Goal: Task Accomplishment & Management: Complete application form

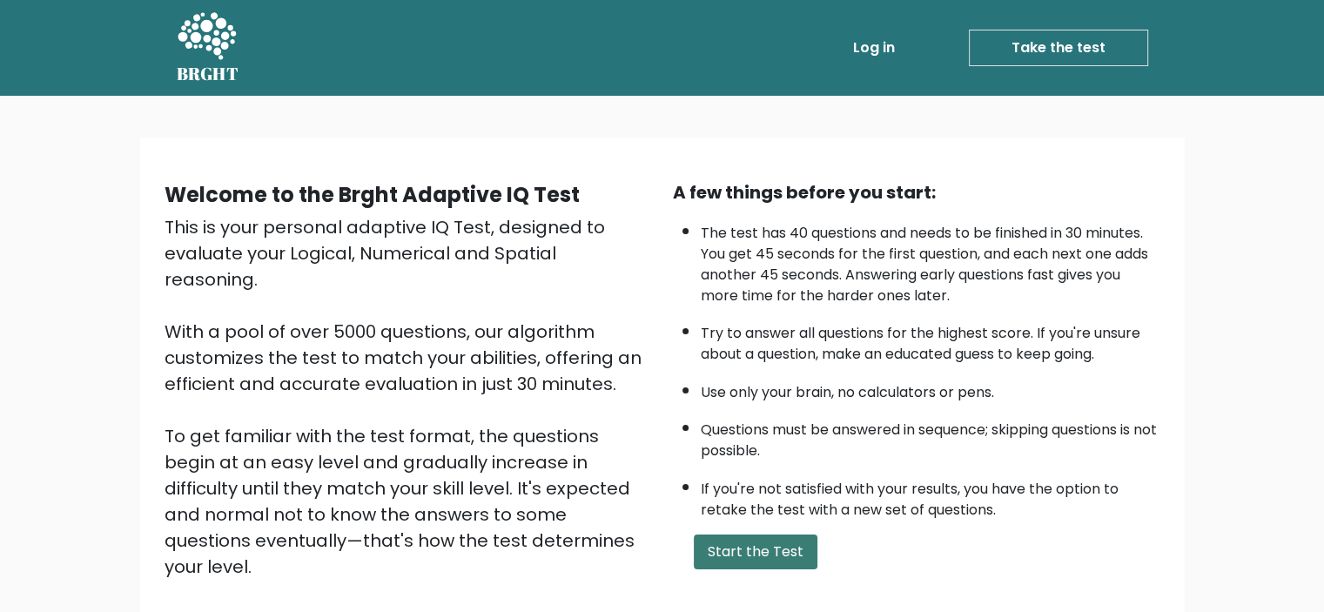
click at [762, 550] on button "Start the Test" at bounding box center [756, 551] width 124 height 35
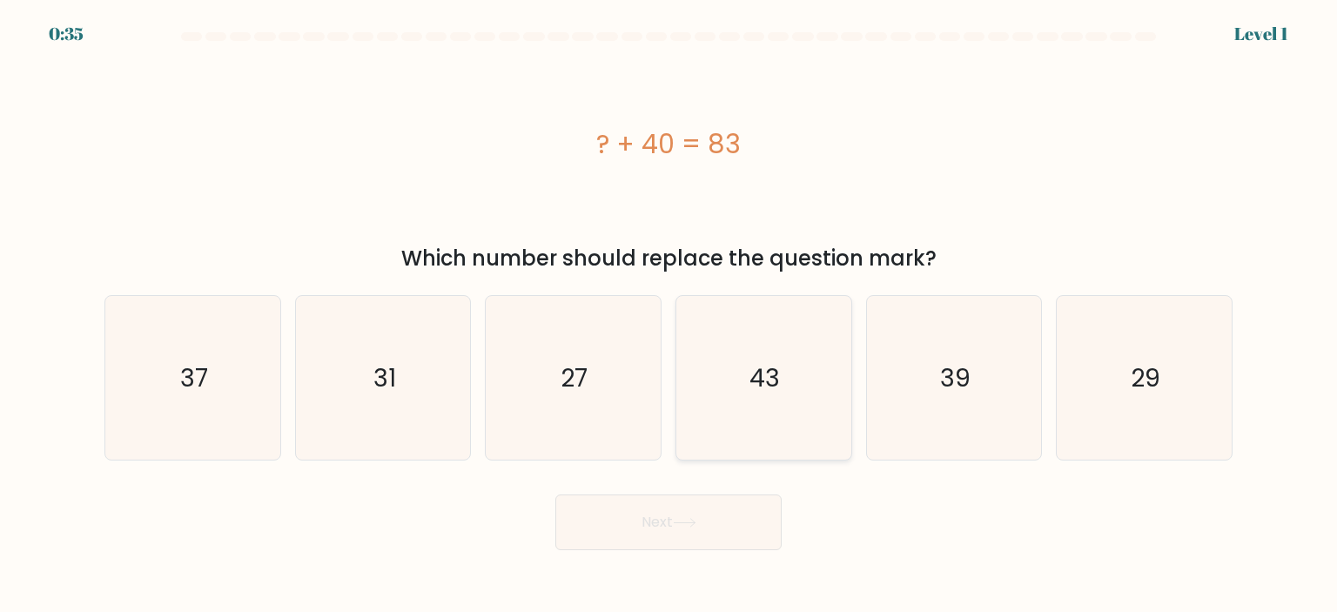
click at [782, 382] on icon "43" at bounding box center [763, 378] width 164 height 164
click at [669, 315] on input "d. 43" at bounding box center [668, 310] width 1 height 9
radio input "true"
click at [675, 521] on button "Next" at bounding box center [668, 522] width 226 height 56
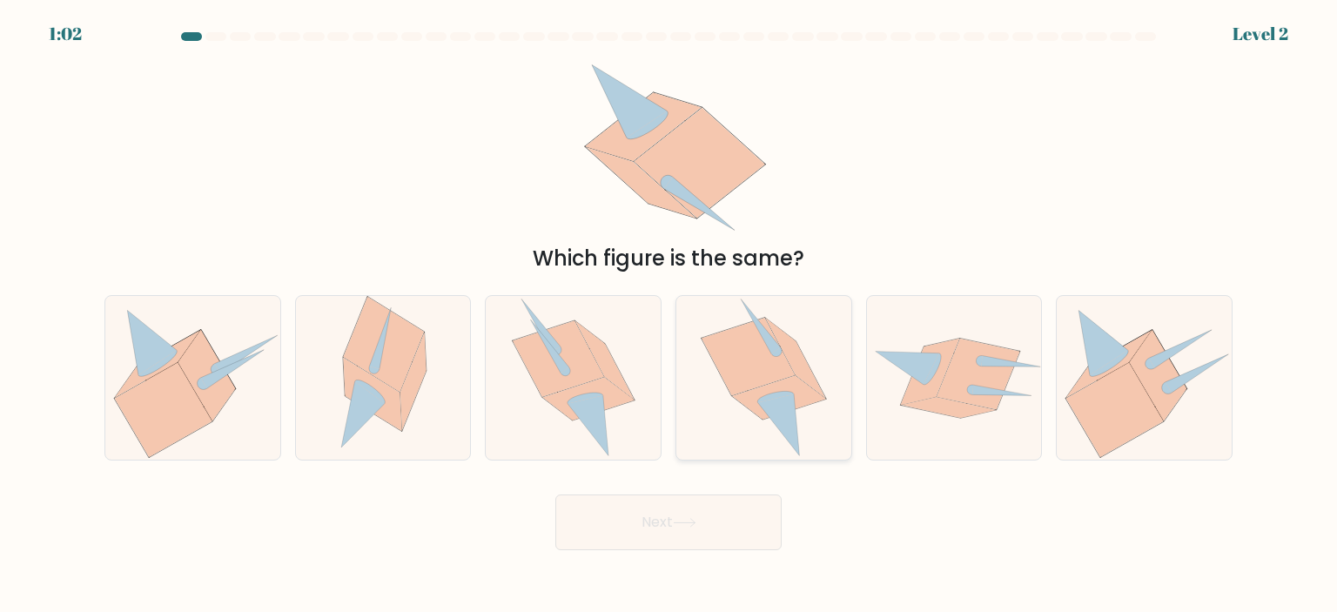
click at [815, 399] on icon at bounding box center [779, 398] width 94 height 44
click at [669, 315] on input "d." at bounding box center [668, 310] width 1 height 9
radio input "true"
click at [710, 528] on button "Next" at bounding box center [668, 522] width 226 height 56
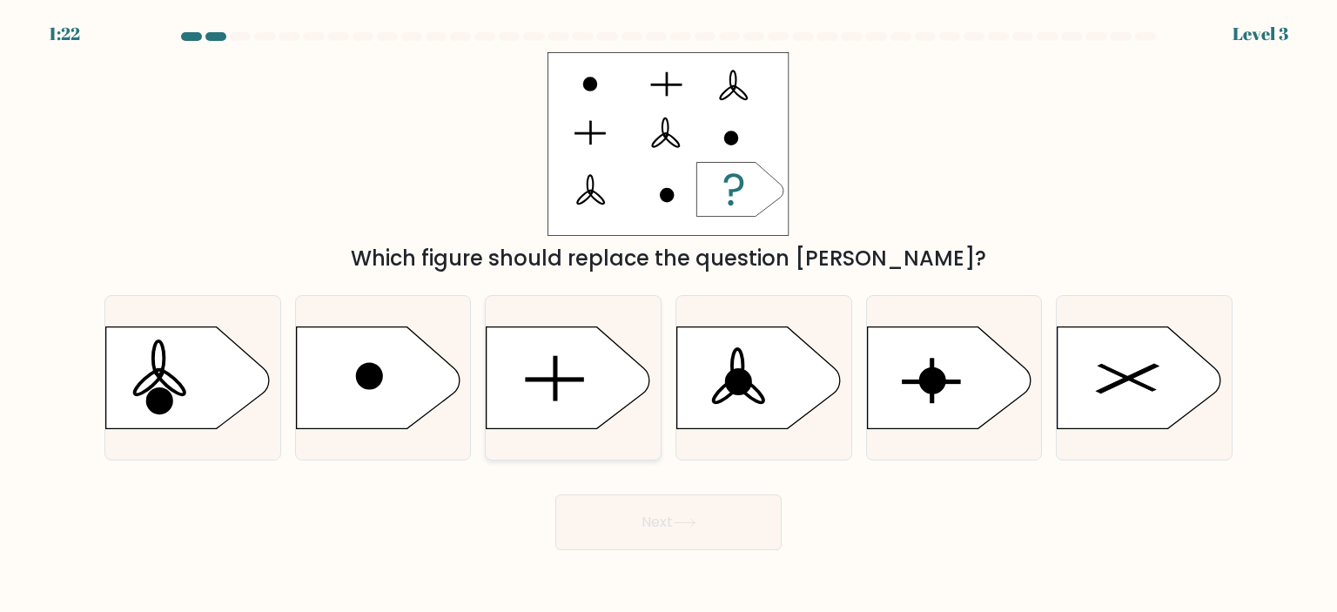
click at [536, 406] on icon at bounding box center [568, 377] width 164 height 102
click at [668, 315] on input "c." at bounding box center [668, 310] width 1 height 9
radio input "true"
click at [640, 533] on button "Next" at bounding box center [668, 522] width 226 height 56
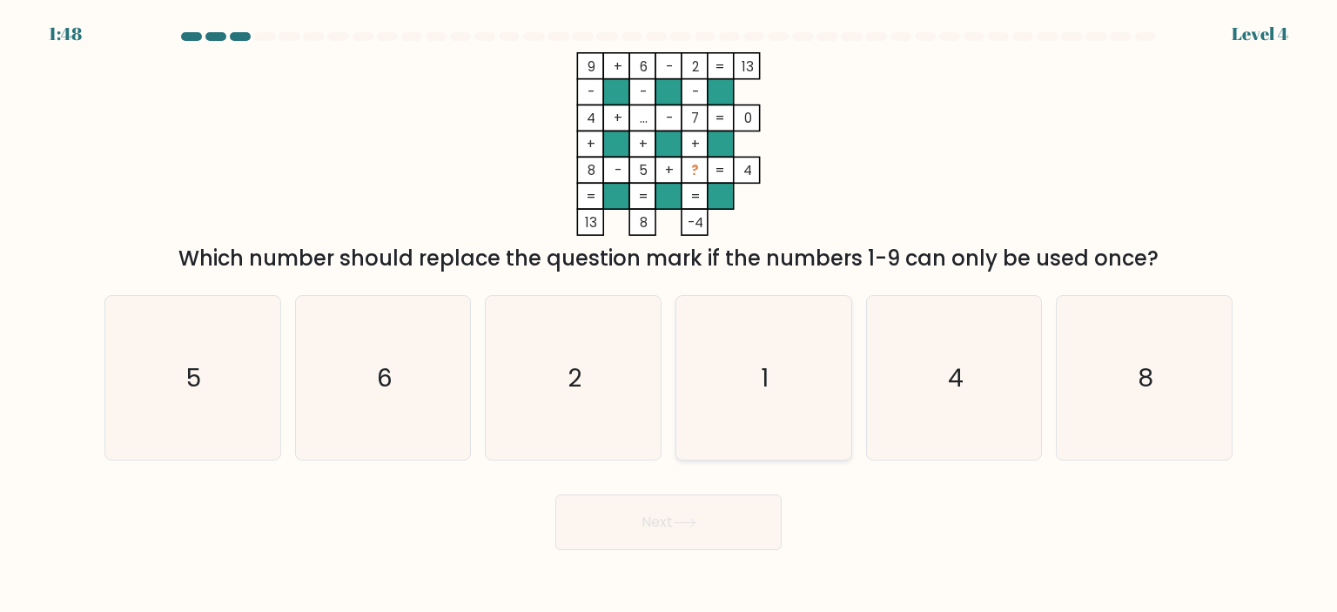
click at [793, 371] on icon "1" at bounding box center [763, 378] width 164 height 164
click at [669, 315] on input "d. 1" at bounding box center [668, 310] width 1 height 9
radio input "true"
click at [684, 527] on icon at bounding box center [684, 523] width 23 height 10
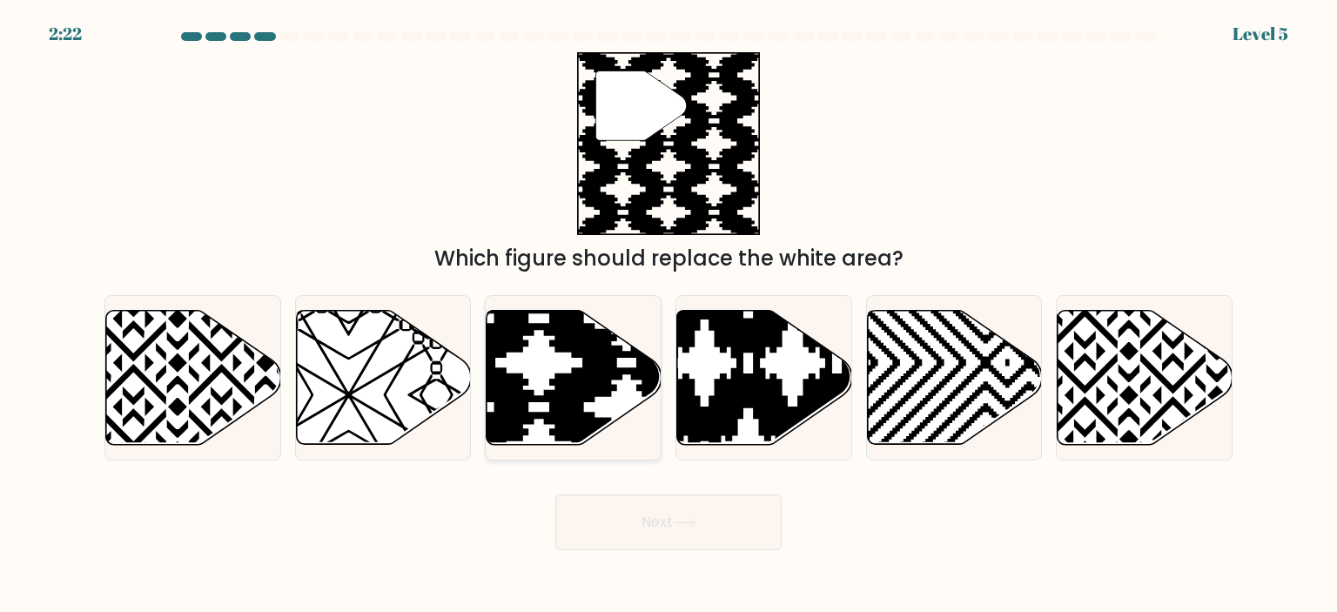
click at [553, 410] on icon at bounding box center [627, 450] width 352 height 352
click at [668, 315] on input "c." at bounding box center [668, 310] width 1 height 9
radio input "true"
click at [654, 527] on button "Next" at bounding box center [668, 522] width 226 height 56
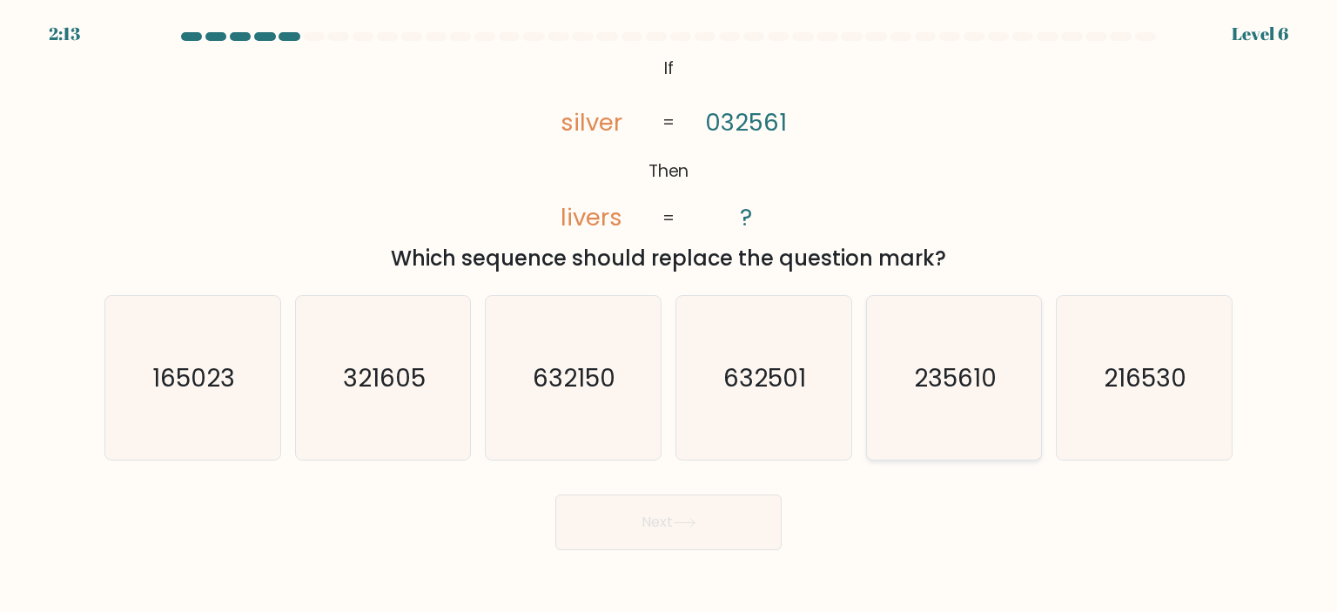
click at [944, 382] on text "235610" at bounding box center [955, 377] width 83 height 35
click at [669, 315] on input "e. 235610" at bounding box center [668, 310] width 1 height 9
radio input "true"
click at [696, 520] on icon at bounding box center [684, 523] width 23 height 10
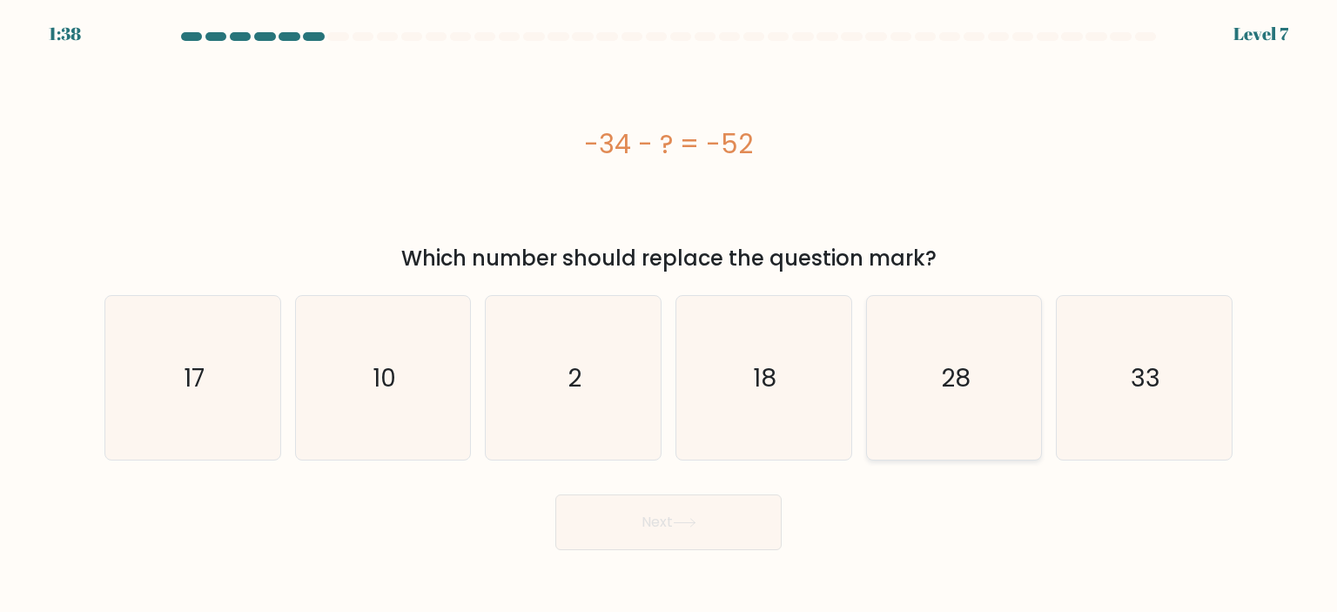
click at [986, 388] on icon "28" at bounding box center [954, 378] width 164 height 164
click at [669, 315] on input "e. 28" at bounding box center [668, 310] width 1 height 9
radio input "true"
click at [693, 535] on button "Next" at bounding box center [668, 522] width 226 height 56
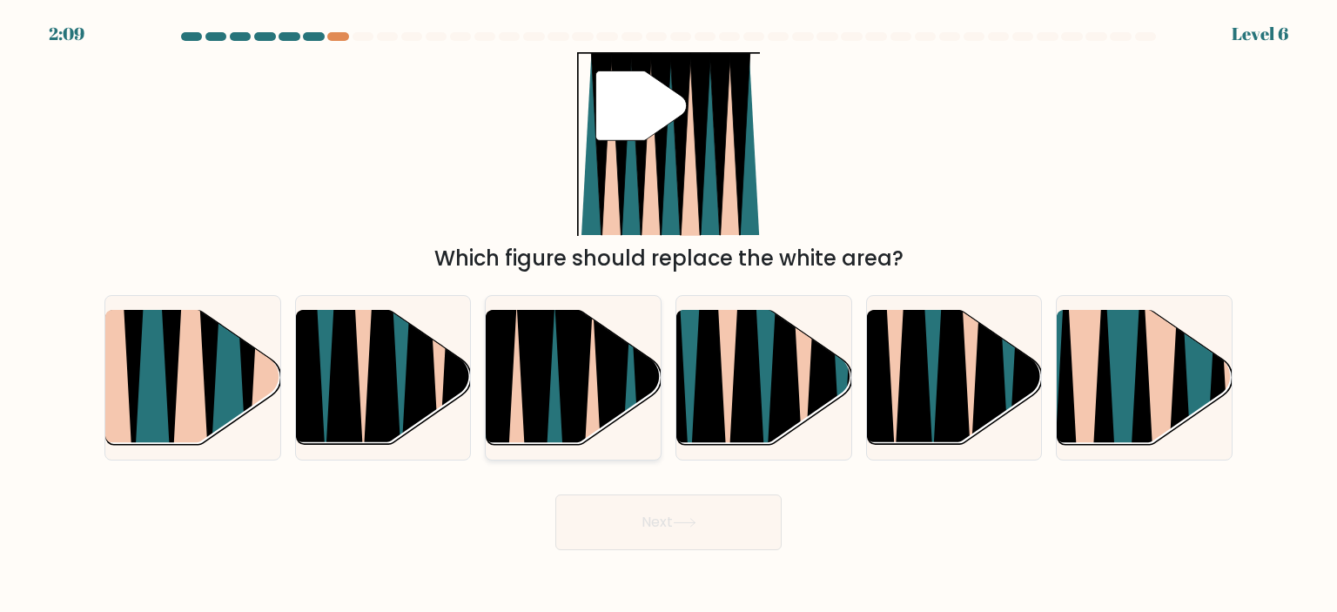
click at [549, 413] on icon at bounding box center [554, 451] width 38 height 349
click at [668, 315] on input "c." at bounding box center [668, 310] width 1 height 9
radio input "true"
click at [687, 523] on icon at bounding box center [684, 523] width 21 height 8
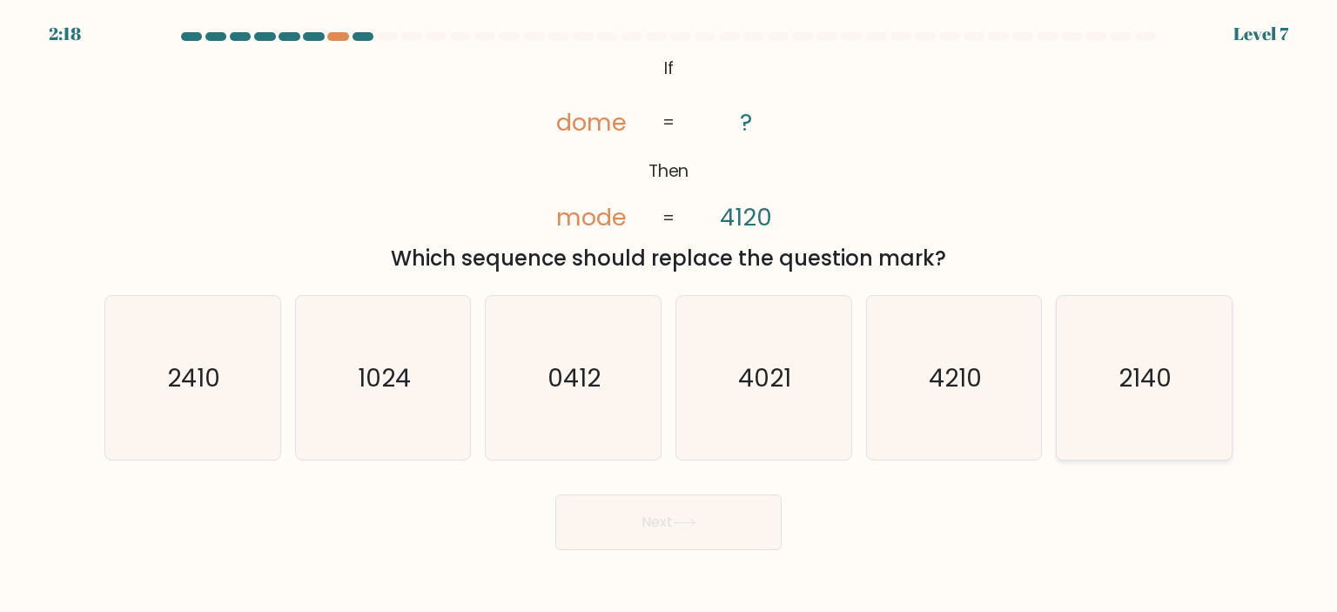
click at [1148, 380] on text "2140" at bounding box center [1145, 377] width 53 height 35
click at [669, 315] on input "f. 2140" at bounding box center [668, 310] width 1 height 9
radio input "true"
click at [650, 531] on button "Next" at bounding box center [668, 522] width 226 height 56
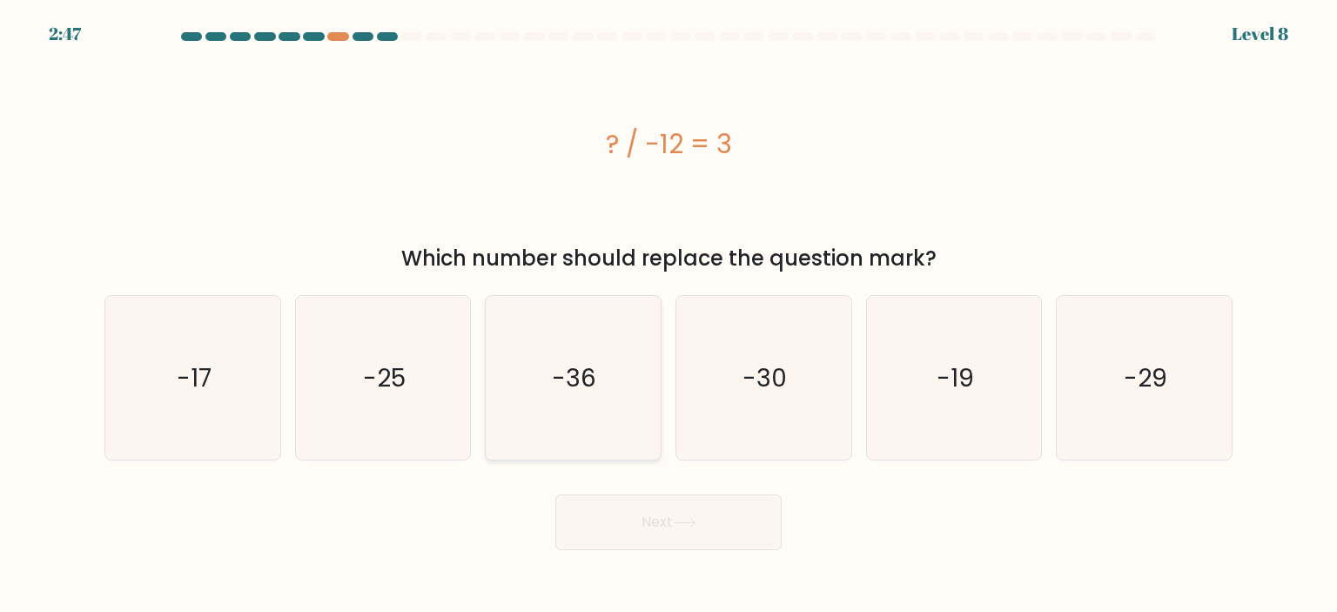
click at [587, 375] on text "-36" at bounding box center [575, 377] width 44 height 35
click at [668, 315] on input "c. -36" at bounding box center [668, 310] width 1 height 9
radio input "true"
click at [643, 526] on button "Next" at bounding box center [668, 522] width 226 height 56
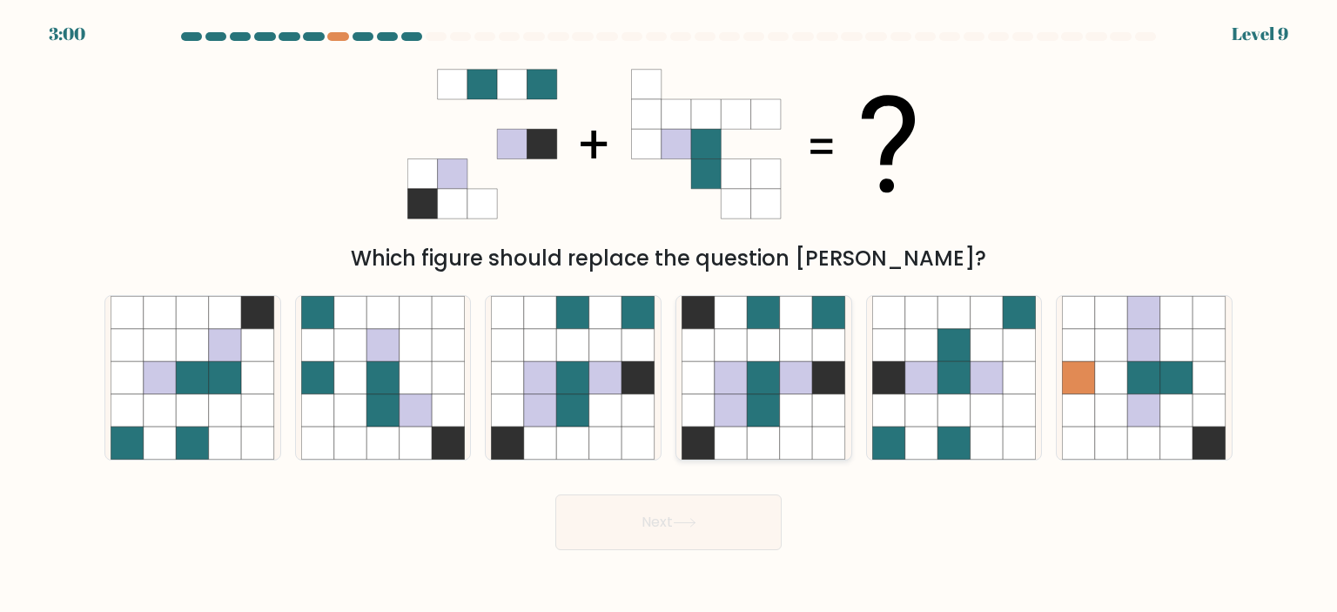
click at [829, 425] on icon at bounding box center [829, 410] width 33 height 33
click at [669, 315] on input "d." at bounding box center [668, 310] width 1 height 9
radio input "true"
click at [691, 533] on button "Next" at bounding box center [668, 522] width 226 height 56
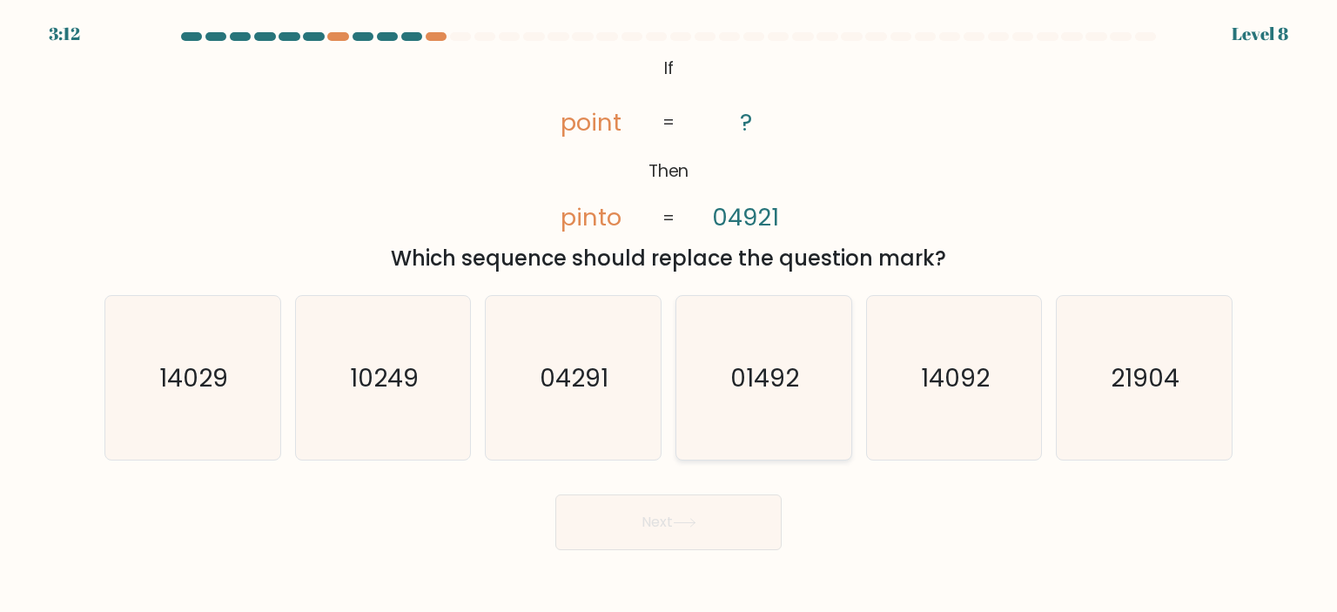
click at [736, 428] on icon "01492" at bounding box center [763, 378] width 164 height 164
click at [669, 315] on input "d. 01492" at bounding box center [668, 310] width 1 height 9
radio input "true"
click at [707, 523] on button "Next" at bounding box center [668, 522] width 226 height 56
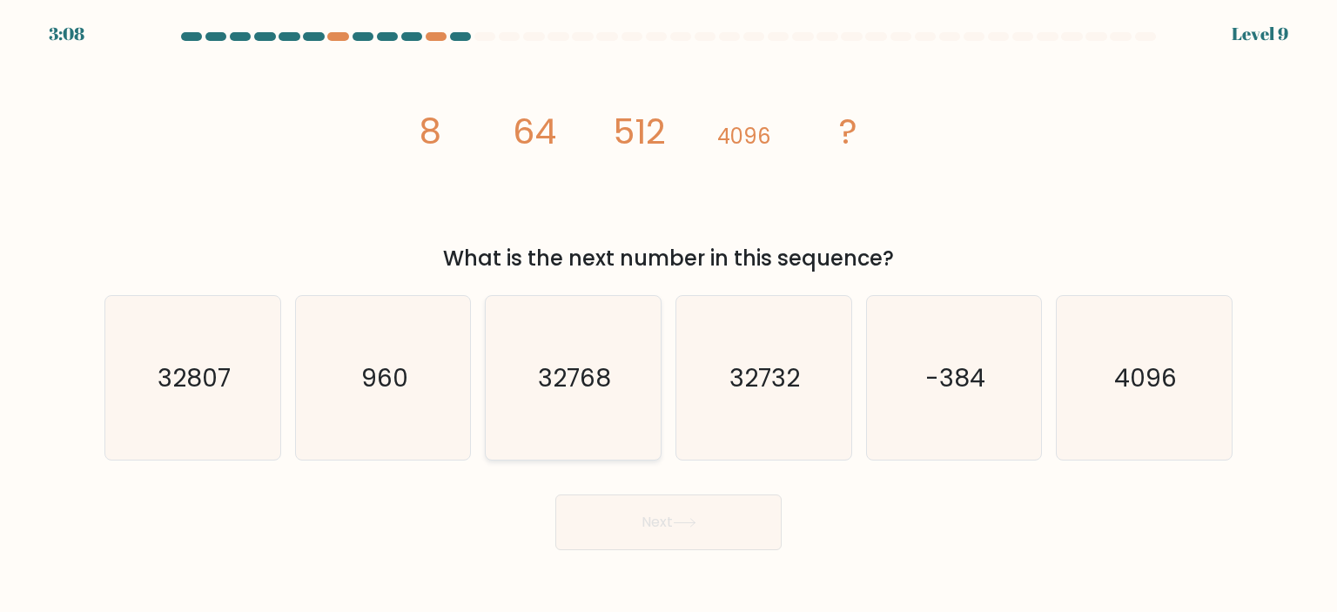
click at [578, 372] on text "32768" at bounding box center [575, 377] width 73 height 35
click at [668, 315] on input "c. 32768" at bounding box center [668, 310] width 1 height 9
radio input "true"
click at [712, 525] on button "Next" at bounding box center [668, 522] width 226 height 56
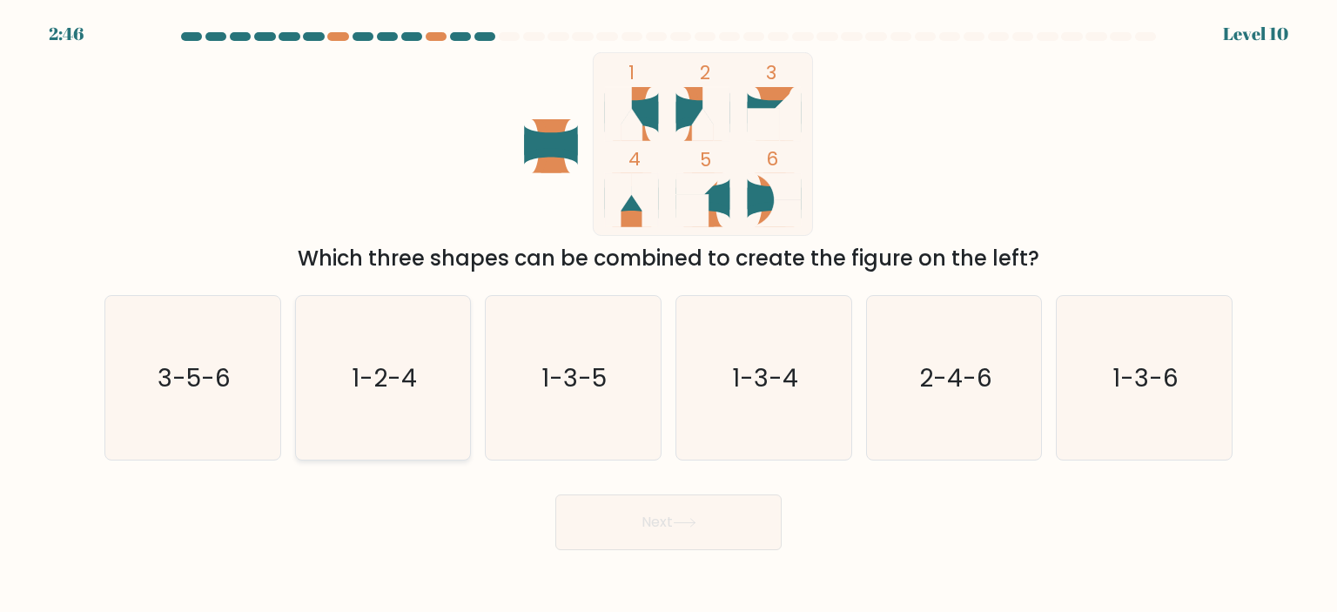
click at [400, 412] on icon "1-2-4" at bounding box center [383, 378] width 164 height 164
click at [668, 315] on input "b. 1-2-4" at bounding box center [668, 310] width 1 height 9
radio input "true"
click at [679, 534] on button "Next" at bounding box center [668, 522] width 226 height 56
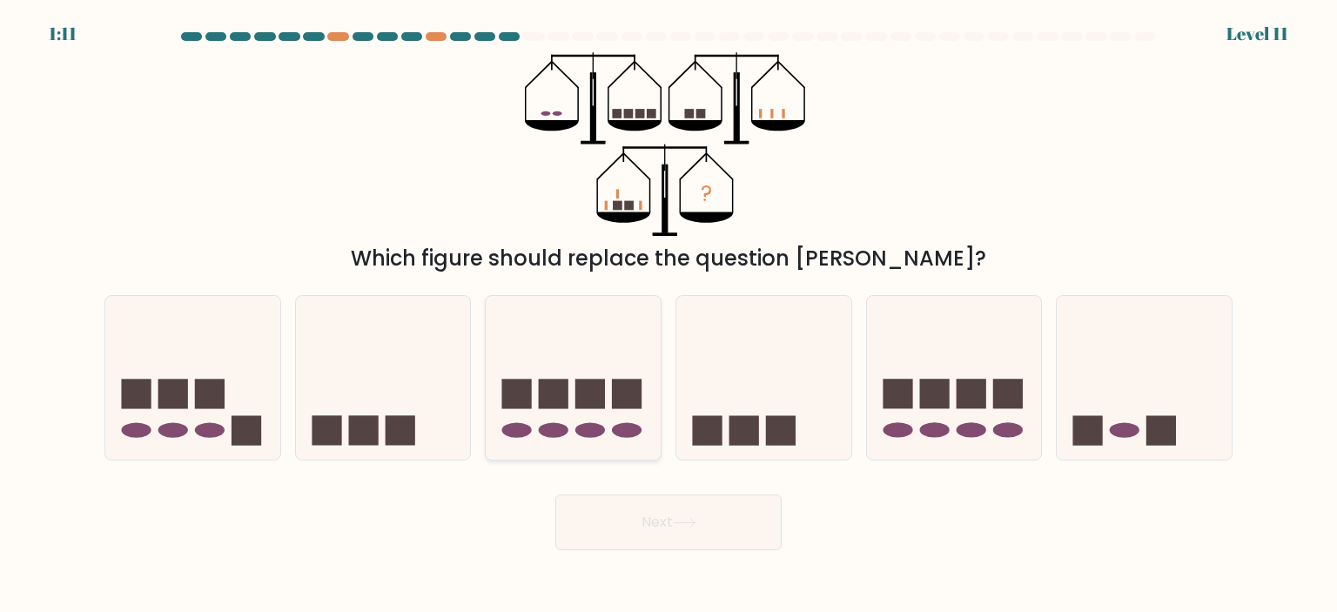
click at [602, 441] on icon at bounding box center [573, 377] width 175 height 144
click at [668, 315] on input "c." at bounding box center [668, 310] width 1 height 9
radio input "true"
click at [634, 514] on button "Next" at bounding box center [668, 522] width 226 height 56
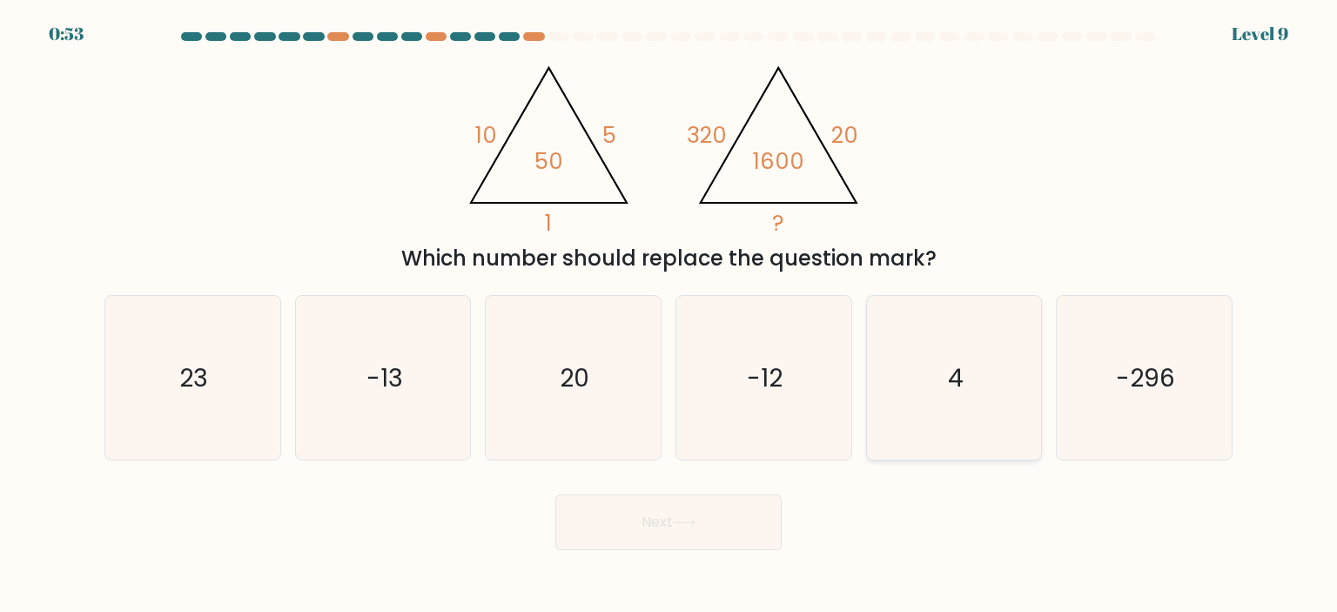
drag, startPoint x: 951, startPoint y: 382, endPoint x: 893, endPoint y: 435, distance: 78.9
click at [950, 382] on text "4" at bounding box center [956, 377] width 16 height 35
click at [669, 315] on input "e. 4" at bounding box center [668, 310] width 1 height 9
radio input "true"
click at [623, 518] on button "Next" at bounding box center [668, 522] width 226 height 56
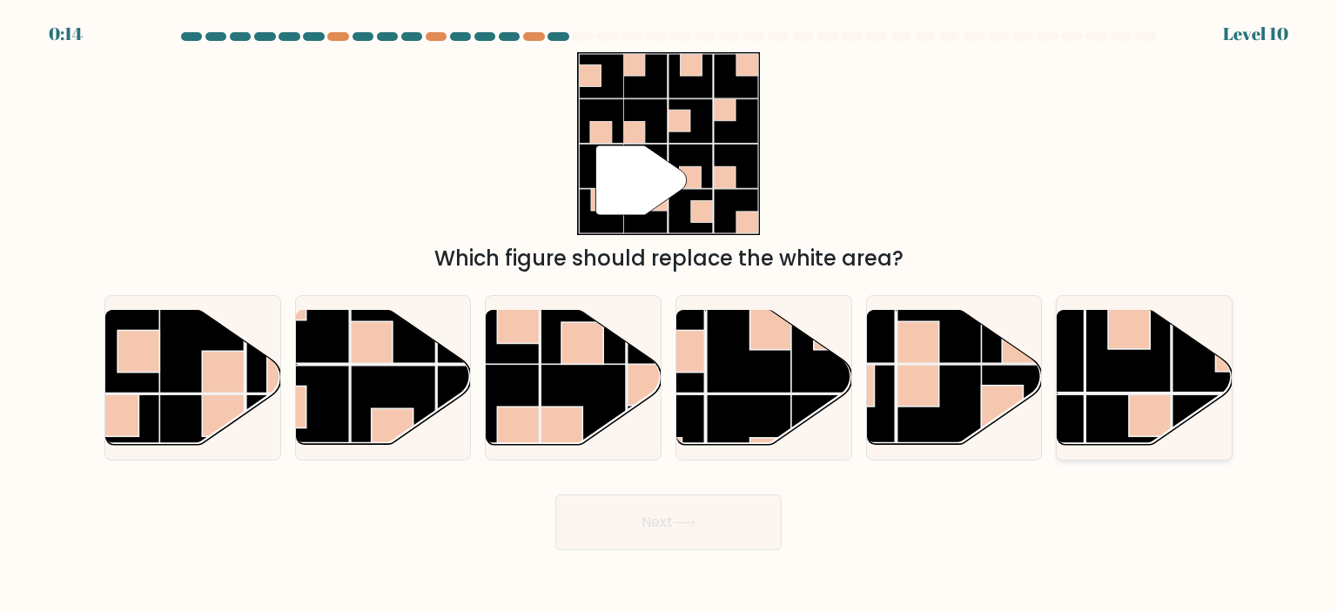
click at [1126, 371] on rect at bounding box center [1127, 348] width 85 height 85
click at [669, 315] on input "f." at bounding box center [668, 310] width 1 height 9
radio input "true"
click at [734, 519] on button "Next" at bounding box center [668, 522] width 226 height 56
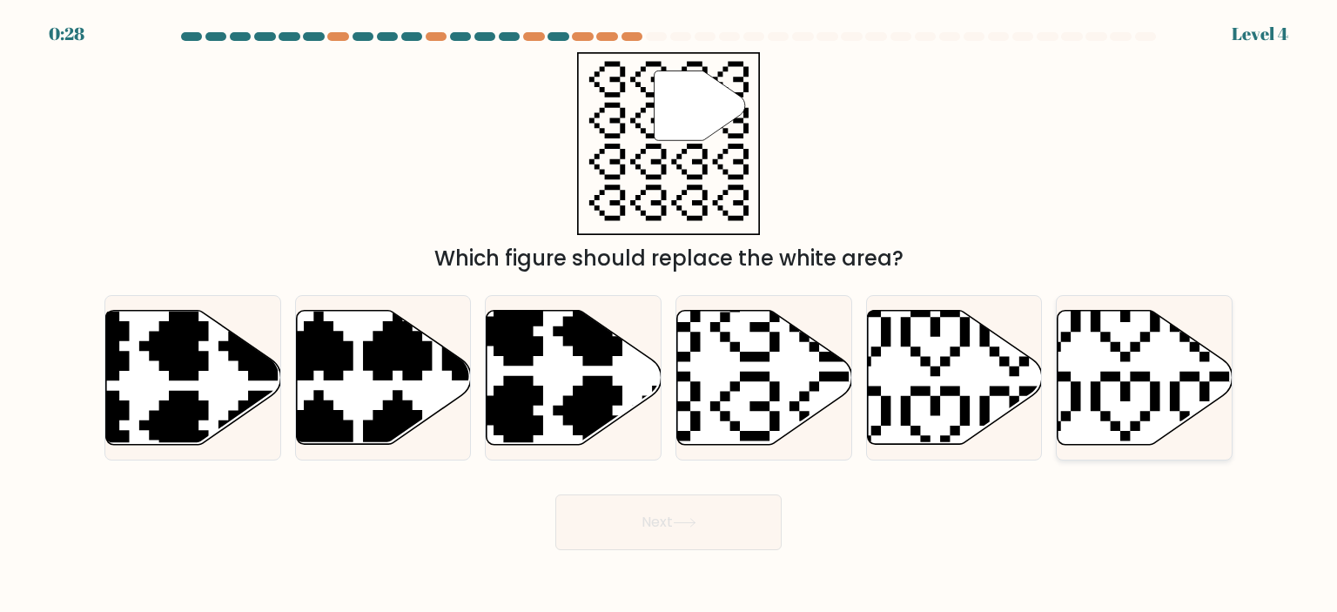
click at [1110, 402] on icon at bounding box center [1144, 377] width 175 height 134
click at [669, 315] on input "f." at bounding box center [668, 310] width 1 height 9
radio input "true"
click at [658, 527] on button "Next" at bounding box center [668, 522] width 226 height 56
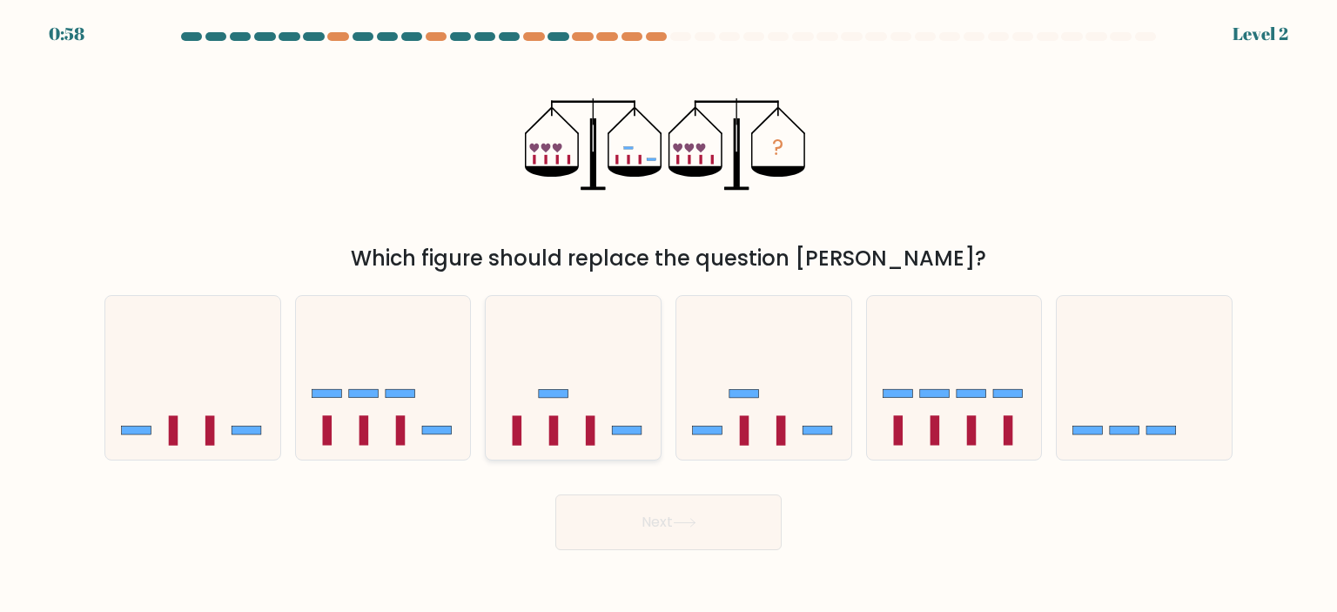
click at [563, 413] on icon at bounding box center [573, 377] width 175 height 144
click at [668, 315] on input "c." at bounding box center [668, 310] width 1 height 9
radio input "true"
click at [644, 536] on button "Next" at bounding box center [668, 522] width 226 height 56
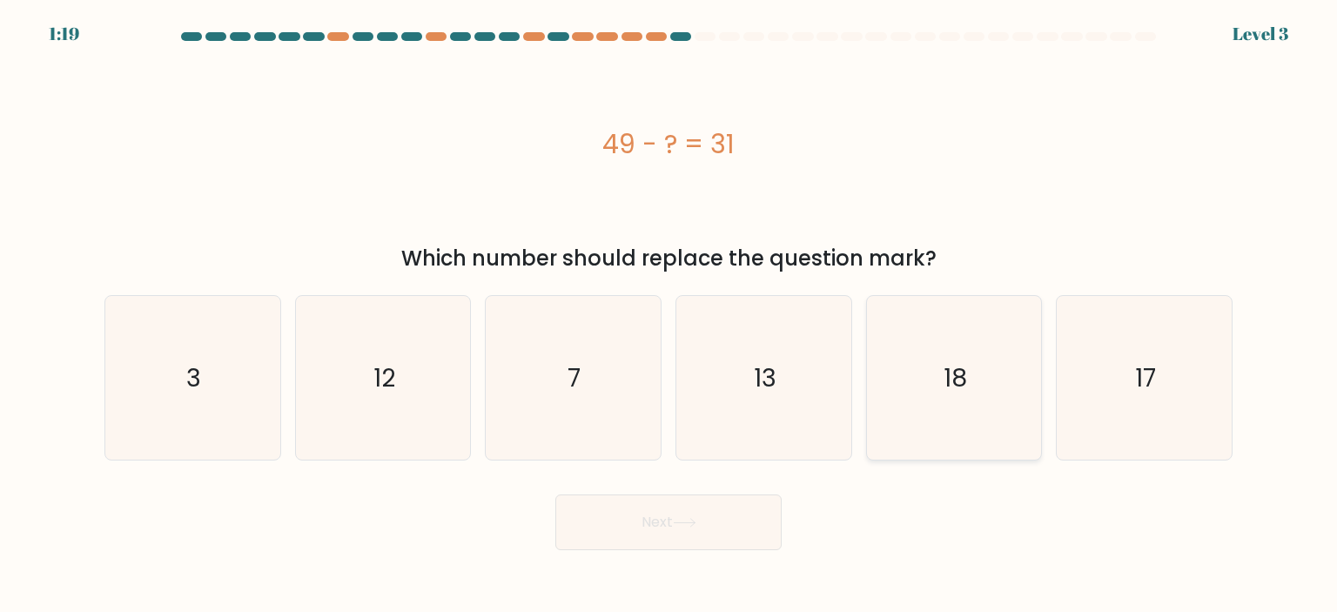
click at [988, 403] on icon "18" at bounding box center [954, 378] width 164 height 164
click at [669, 315] on input "e. 18" at bounding box center [668, 310] width 1 height 9
radio input "true"
click at [703, 531] on button "Next" at bounding box center [668, 522] width 226 height 56
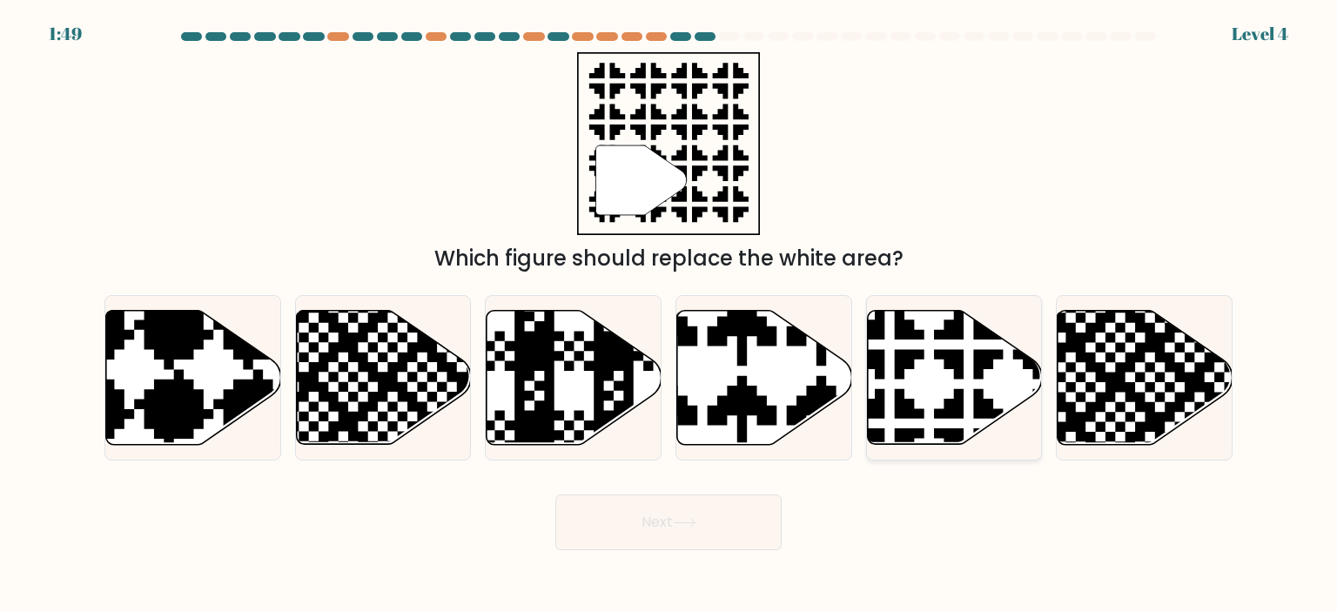
click at [954, 361] on icon at bounding box center [1008, 304] width 307 height 307
click at [669, 315] on input "e." at bounding box center [668, 310] width 1 height 9
radio input "true"
click at [650, 514] on button "Next" at bounding box center [668, 522] width 226 height 56
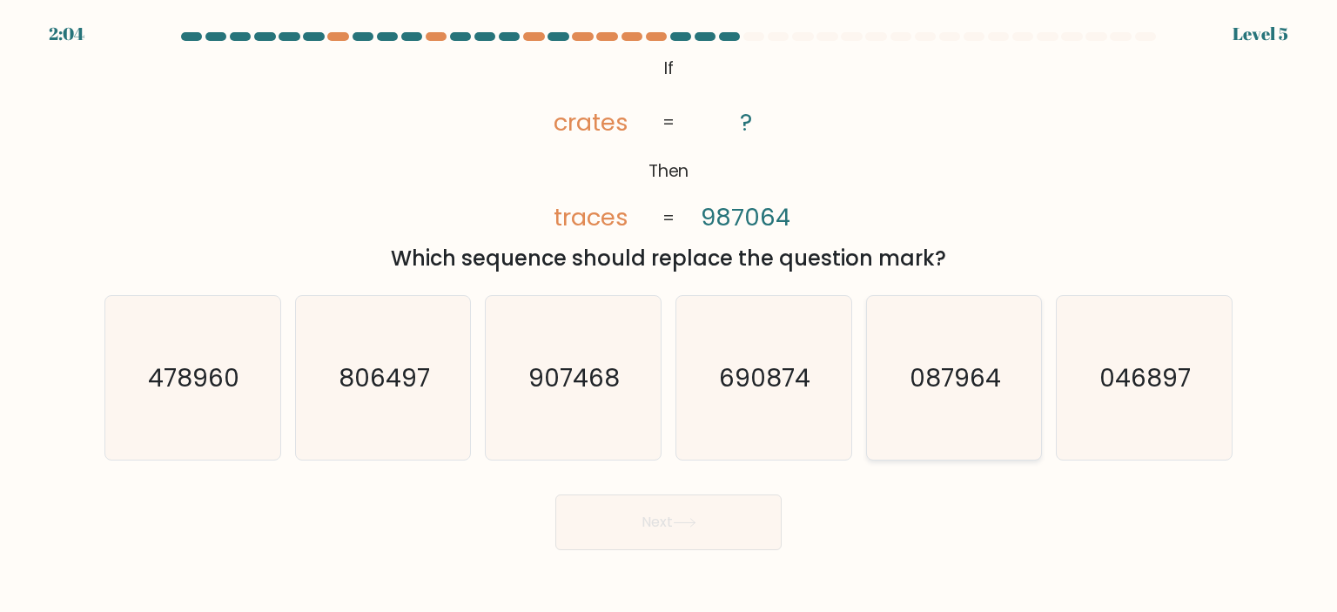
click at [991, 388] on text "087964" at bounding box center [954, 377] width 91 height 35
click at [669, 315] on input "e. 087964" at bounding box center [668, 310] width 1 height 9
radio input "true"
click at [741, 521] on button "Next" at bounding box center [668, 522] width 226 height 56
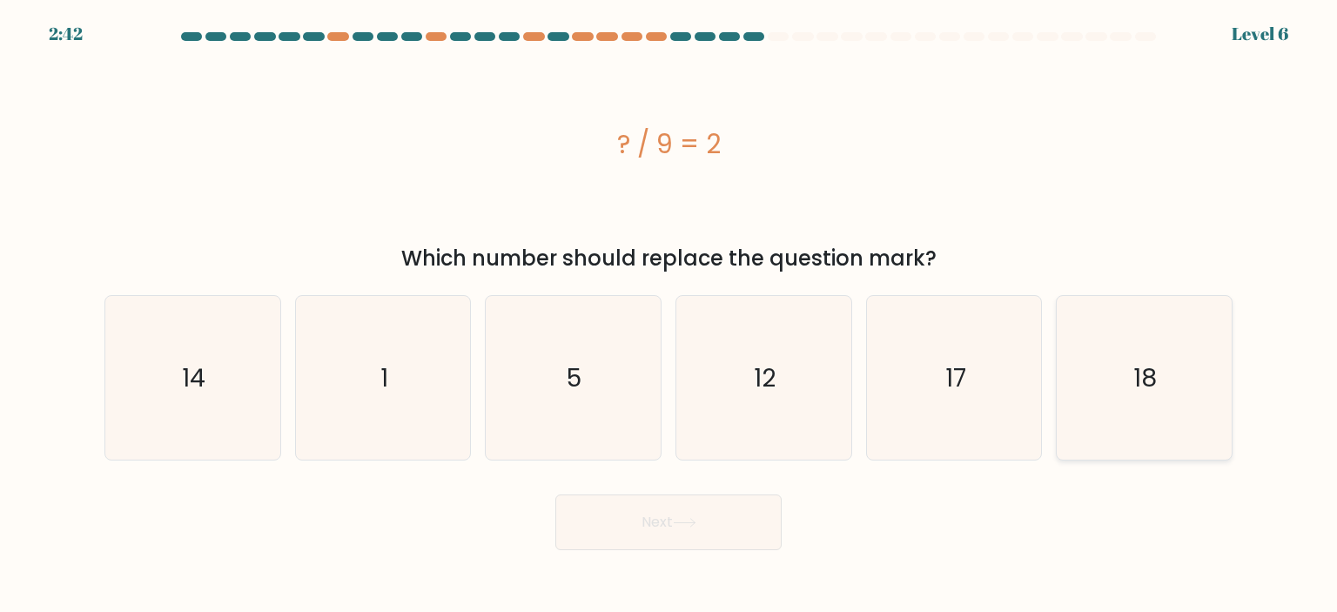
click at [1128, 366] on icon "18" at bounding box center [1144, 378] width 164 height 164
click at [669, 315] on input "f. 18" at bounding box center [668, 310] width 1 height 9
radio input "true"
click at [637, 524] on button "Next" at bounding box center [668, 522] width 226 height 56
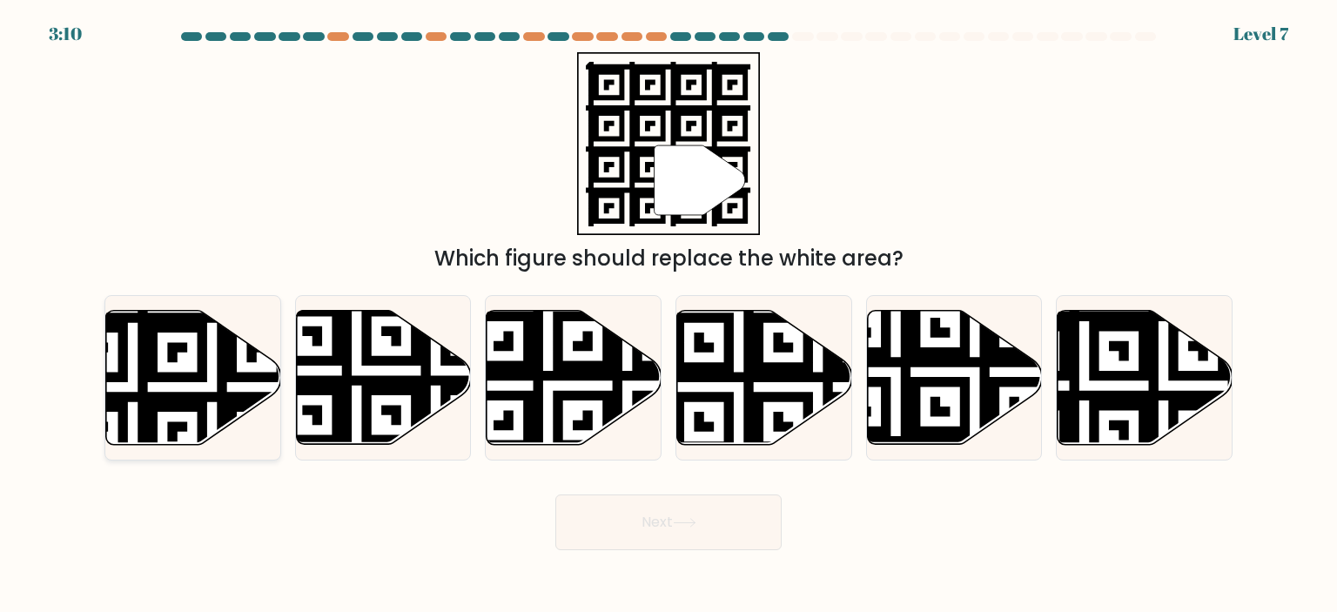
click at [203, 403] on icon at bounding box center [133, 307] width 317 height 317
click at [668, 315] on input "a." at bounding box center [668, 310] width 1 height 9
radio input "true"
click at [637, 520] on button "Next" at bounding box center [668, 522] width 226 height 56
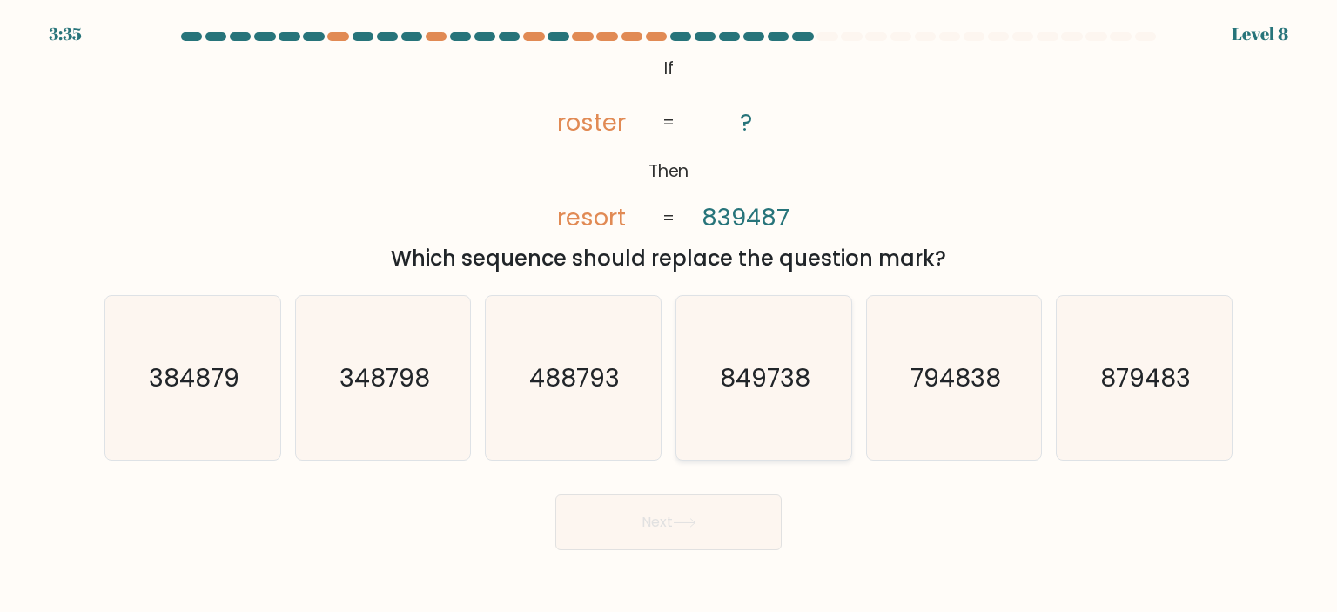
click at [774, 413] on icon "849738" at bounding box center [763, 378] width 164 height 164
click at [669, 315] on input "d. 849738" at bounding box center [668, 310] width 1 height 9
radio input "true"
click at [672, 529] on button "Next" at bounding box center [668, 522] width 226 height 56
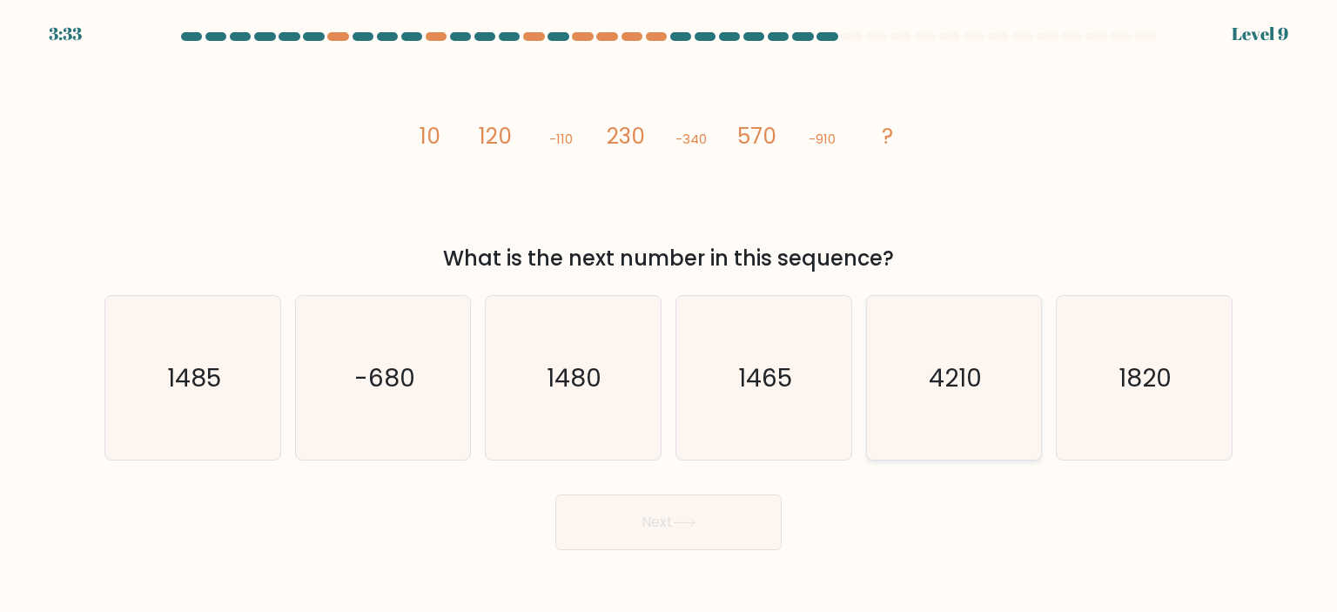
click at [990, 406] on icon "4210" at bounding box center [954, 378] width 164 height 164
click at [669, 315] on input "e. 4210" at bounding box center [668, 310] width 1 height 9
radio input "true"
click at [713, 517] on button "Next" at bounding box center [668, 522] width 226 height 56
click at [639, 518] on button "Next" at bounding box center [668, 522] width 226 height 56
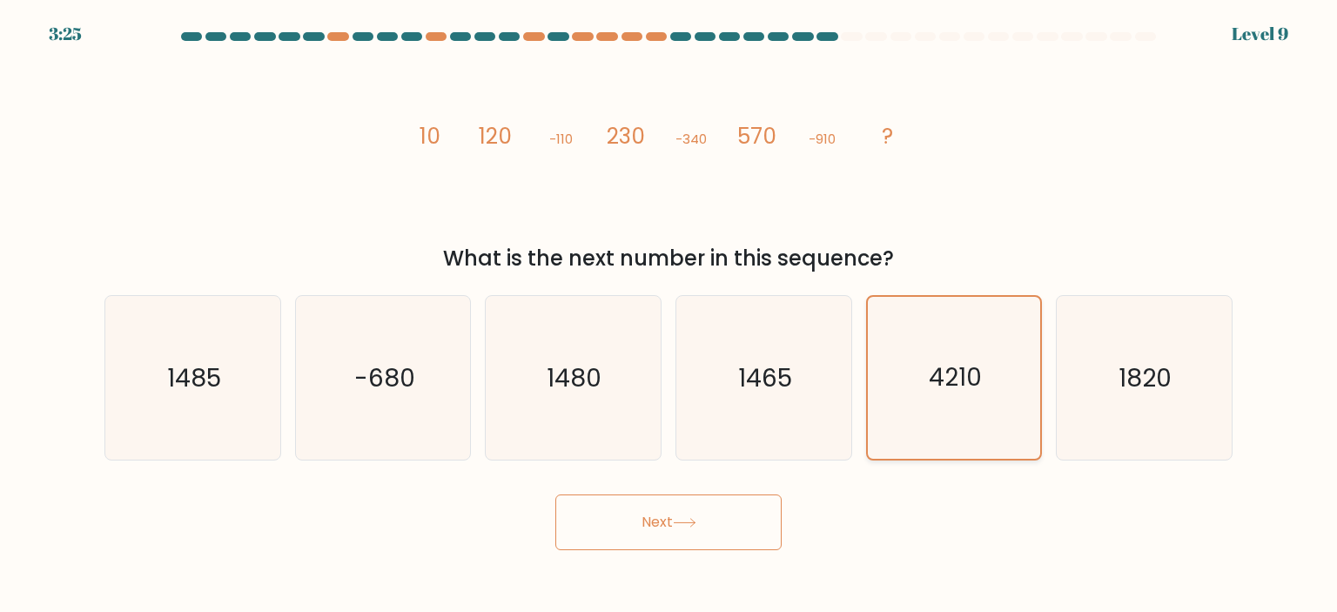
click at [1029, 379] on icon "4210" at bounding box center [954, 378] width 162 height 162
click at [669, 315] on input "e. 4210" at bounding box center [668, 310] width 1 height 9
click at [634, 524] on button "Next" at bounding box center [668, 522] width 226 height 56
click at [391, 372] on text "-680" at bounding box center [384, 377] width 61 height 35
click at [668, 315] on input "b. -680" at bounding box center [668, 310] width 1 height 9
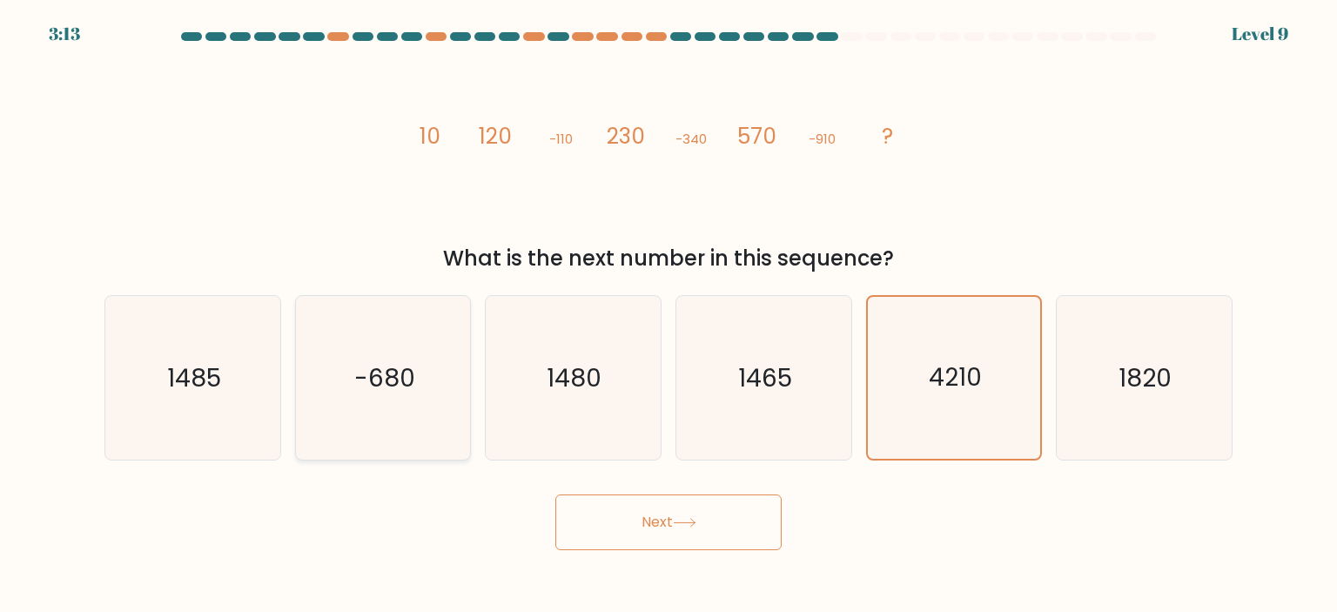
radio input "true"
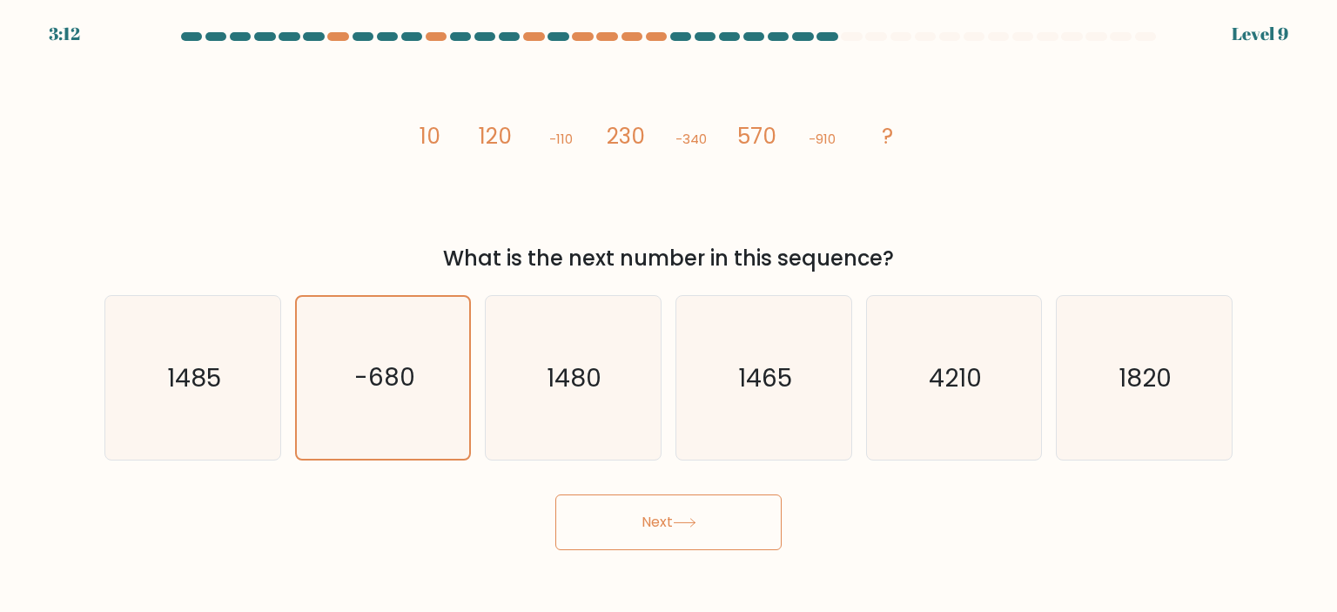
click at [686, 535] on button "Next" at bounding box center [668, 522] width 226 height 56
click at [969, 379] on text "4210" at bounding box center [955, 377] width 53 height 35
click at [669, 315] on input "e. 4210" at bounding box center [668, 310] width 1 height 9
radio input "true"
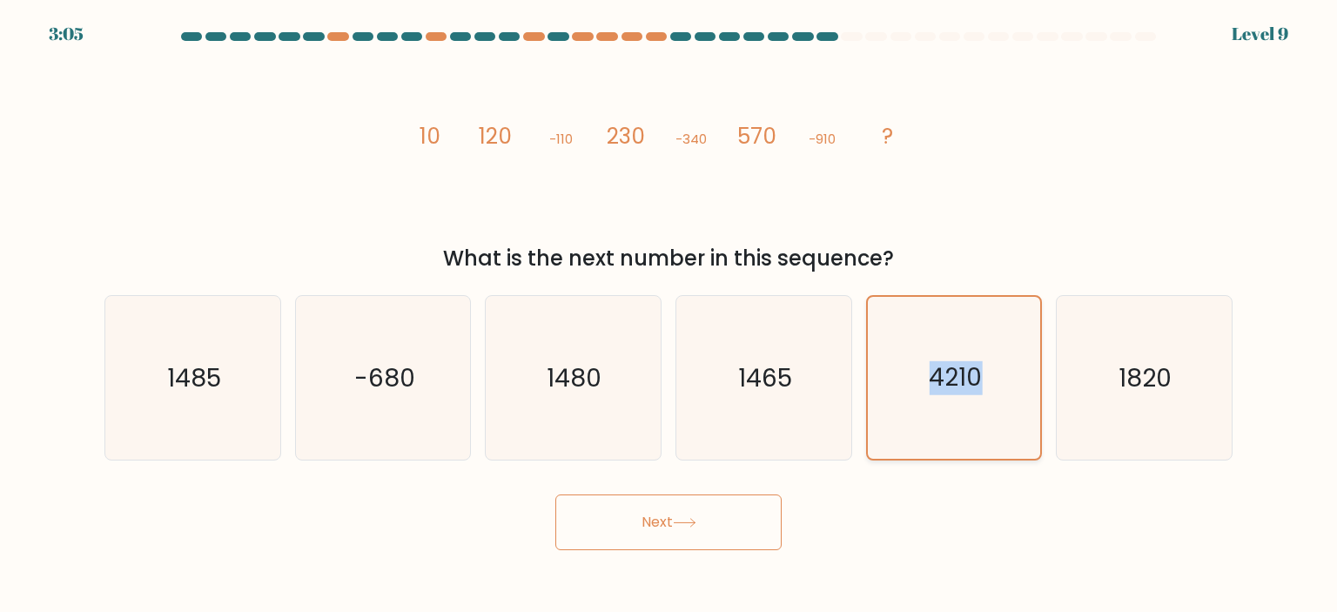
click at [969, 379] on text "4210" at bounding box center [955, 378] width 53 height 34
click at [669, 315] on input "e. 4210" at bounding box center [668, 310] width 1 height 9
click at [689, 522] on icon at bounding box center [684, 523] width 23 height 10
click at [634, 529] on button "Next" at bounding box center [668, 522] width 226 height 56
click at [854, 472] on form at bounding box center [668, 291] width 1337 height 518
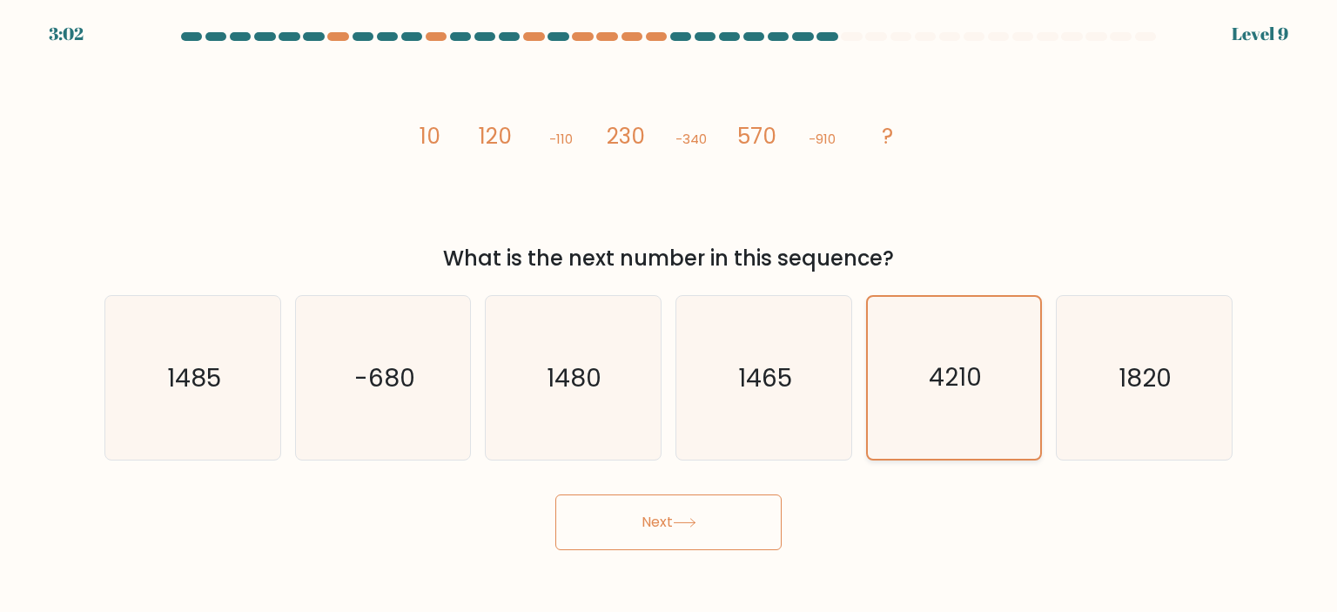
drag, startPoint x: 888, startPoint y: 443, endPoint x: 842, endPoint y: 448, distance: 46.4
click at [887, 443] on icon "4210" at bounding box center [954, 378] width 162 height 162
click at [669, 315] on input "e. 4210" at bounding box center [668, 310] width 1 height 9
click at [632, 520] on button "Next" at bounding box center [668, 522] width 226 height 56
click at [652, 519] on button "Next" at bounding box center [668, 522] width 226 height 56
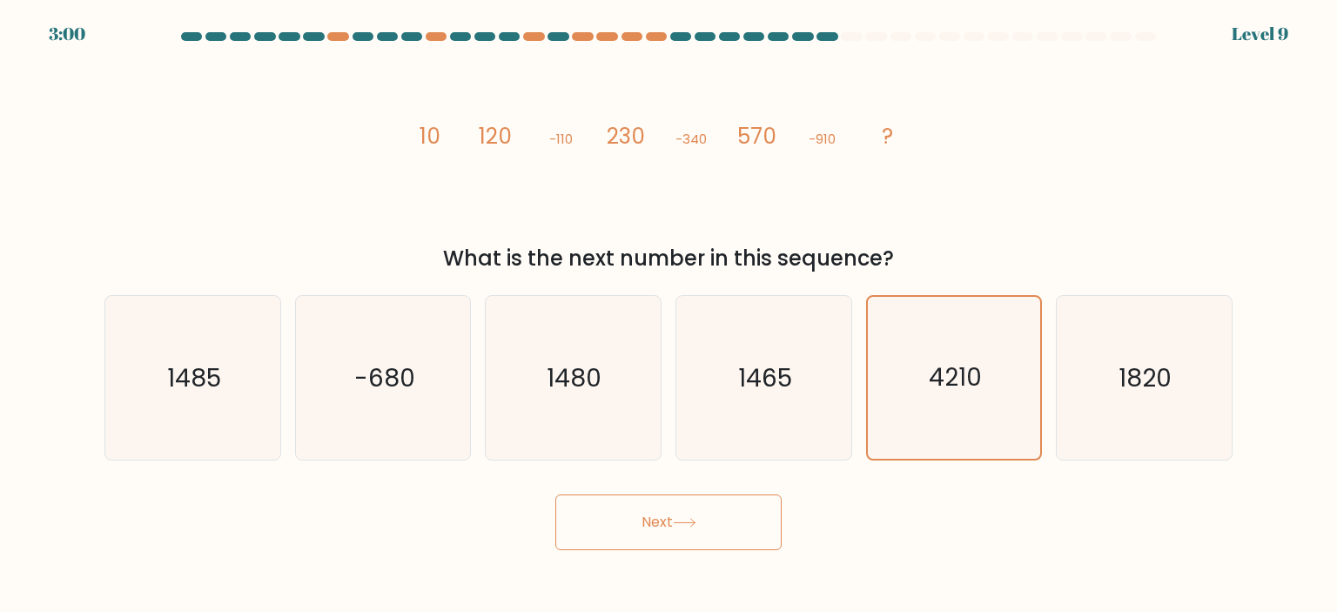
click at [652, 519] on button "Next" at bounding box center [668, 522] width 226 height 56
click at [654, 519] on button "Next" at bounding box center [668, 522] width 226 height 56
click at [1135, 150] on div "image/svg+xml 10 120 -110 230 -340 570 -910 ? What is the next number in this s…" at bounding box center [668, 163] width 1149 height 222
click at [879, 136] on icon "image/svg+xml 10 120 -110 230 -340 570 -910 ?" at bounding box center [668, 144] width 522 height 184
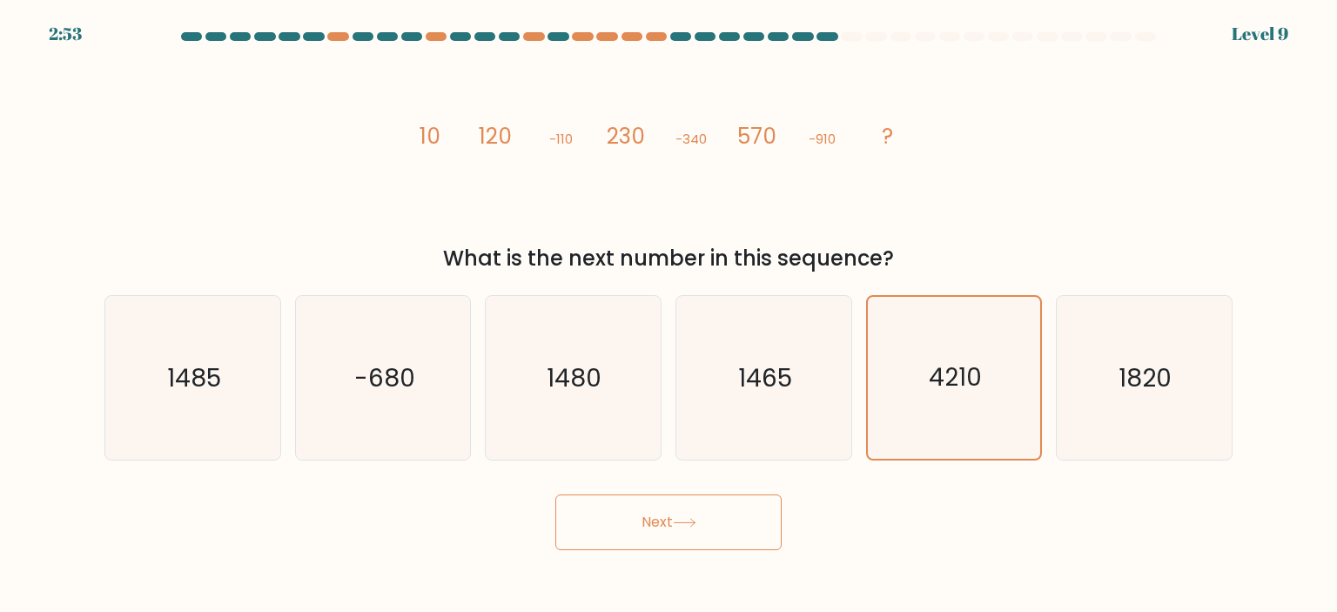
click at [963, 121] on div "image/svg+xml 10 120 -110 230 -340 570 -910 ? What is the next number in this s…" at bounding box center [668, 163] width 1149 height 222
click at [969, 138] on div "image/svg+xml 10 120 -110 230 -340 570 -910 ? What is the next number in this s…" at bounding box center [668, 163] width 1149 height 222
drag, startPoint x: 783, startPoint y: 406, endPoint x: 772, endPoint y: 404, distance: 11.4
click at [783, 405] on icon "1465" at bounding box center [763, 378] width 164 height 164
click at [669, 315] on input "d. 1465" at bounding box center [668, 310] width 1 height 9
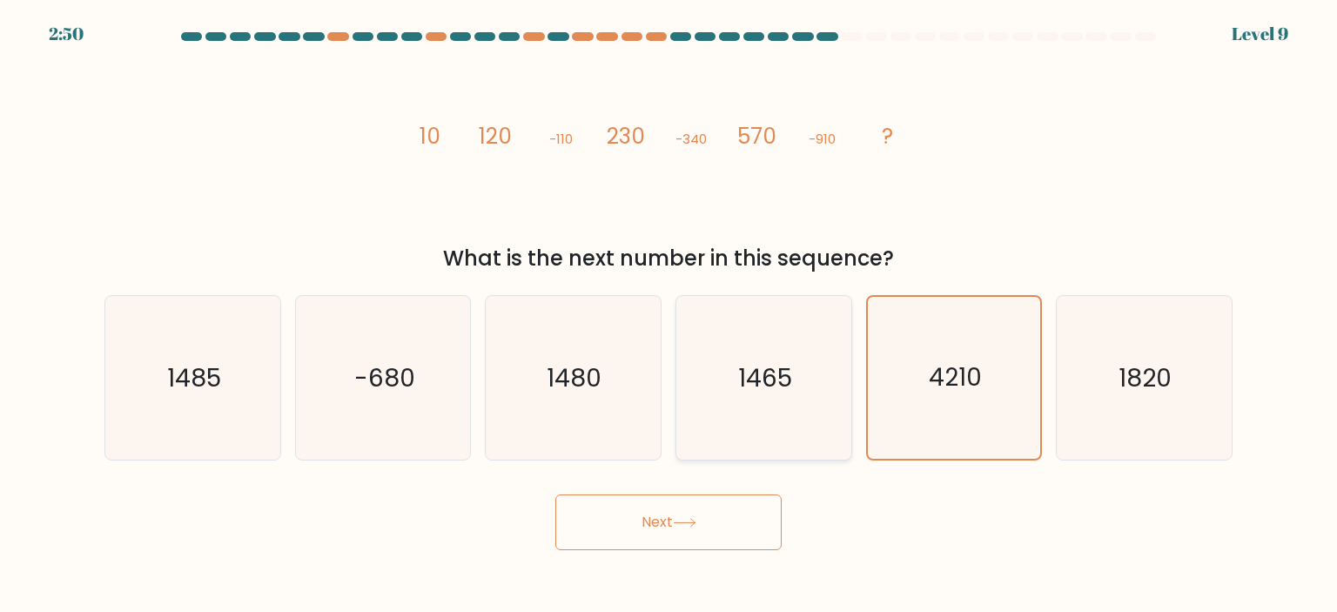
radio input "true"
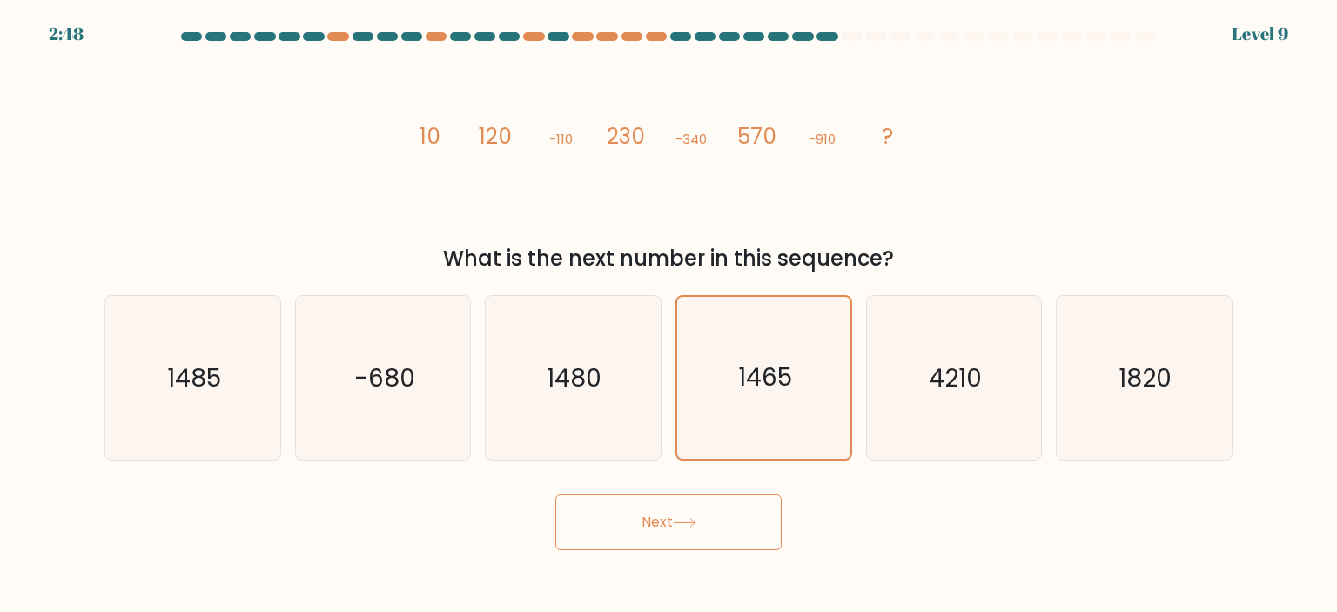
click at [643, 528] on button "Next" at bounding box center [668, 522] width 226 height 56
click at [201, 396] on icon "1485" at bounding box center [193, 378] width 164 height 164
click at [668, 315] on input "a. 1485" at bounding box center [668, 310] width 1 height 9
radio input "true"
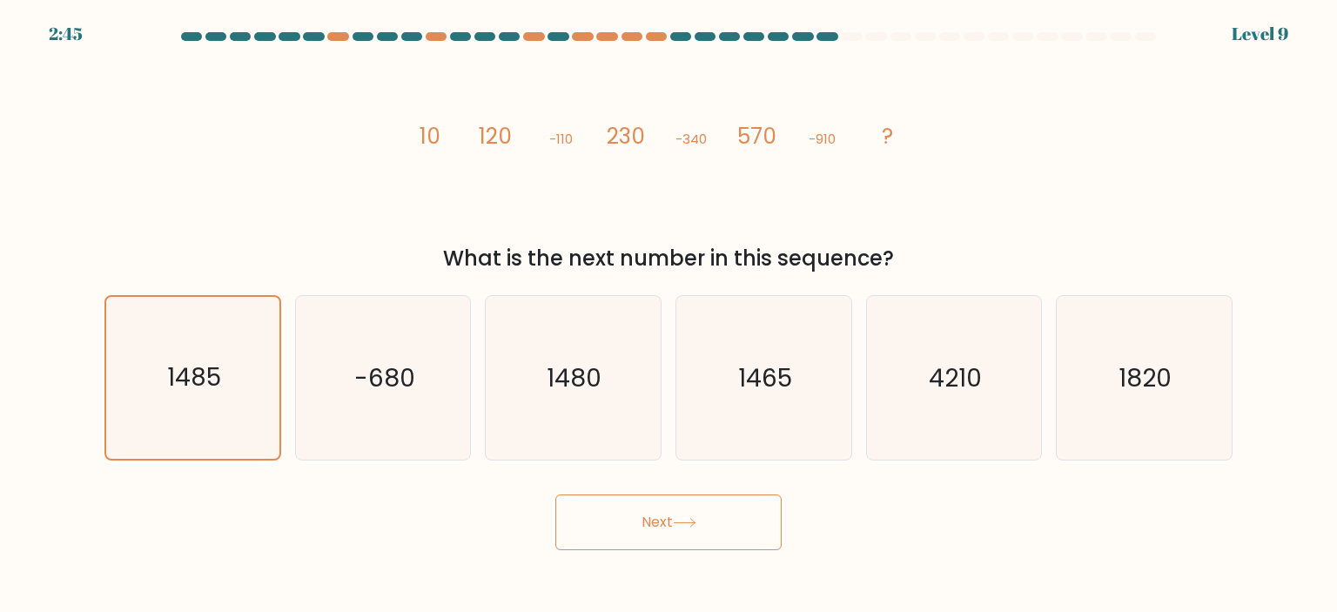
click at [656, 526] on button "Next" at bounding box center [668, 522] width 226 height 56
click at [373, 389] on text "-680" at bounding box center [384, 377] width 61 height 35
click at [668, 315] on input "b. -680" at bounding box center [668, 310] width 1 height 9
radio input "true"
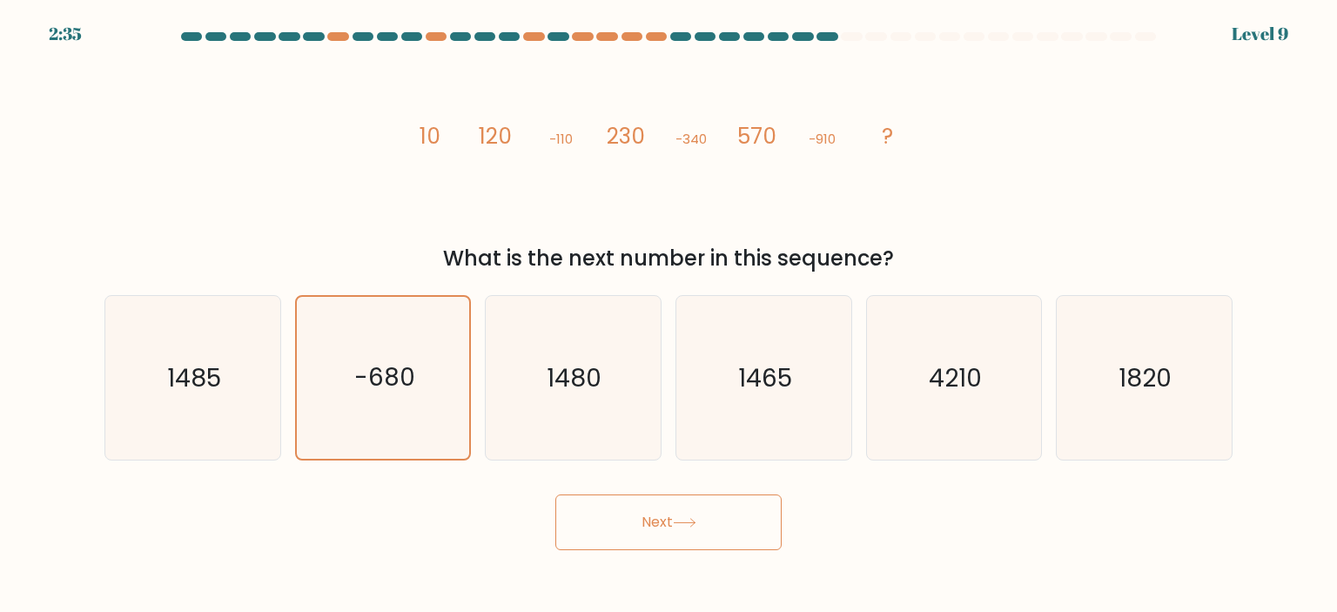
click at [980, 198] on div "image/svg+xml 10 120 -110 230 -340 570 -910 ? What is the next number in this s…" at bounding box center [668, 163] width 1149 height 222
click at [888, 133] on tspan "?" at bounding box center [887, 136] width 11 height 30
click at [647, 517] on button "Next" at bounding box center [668, 522] width 226 height 56
click at [1147, 198] on div "image/svg+xml 10 120 -110 230 -340 570 -910 ? What is the next number in this s…" at bounding box center [668, 163] width 1149 height 222
click at [182, 184] on div "image/svg+xml 10 120 -110 230 -340 570 -910 ? What is the next number in this s…" at bounding box center [668, 163] width 1149 height 222
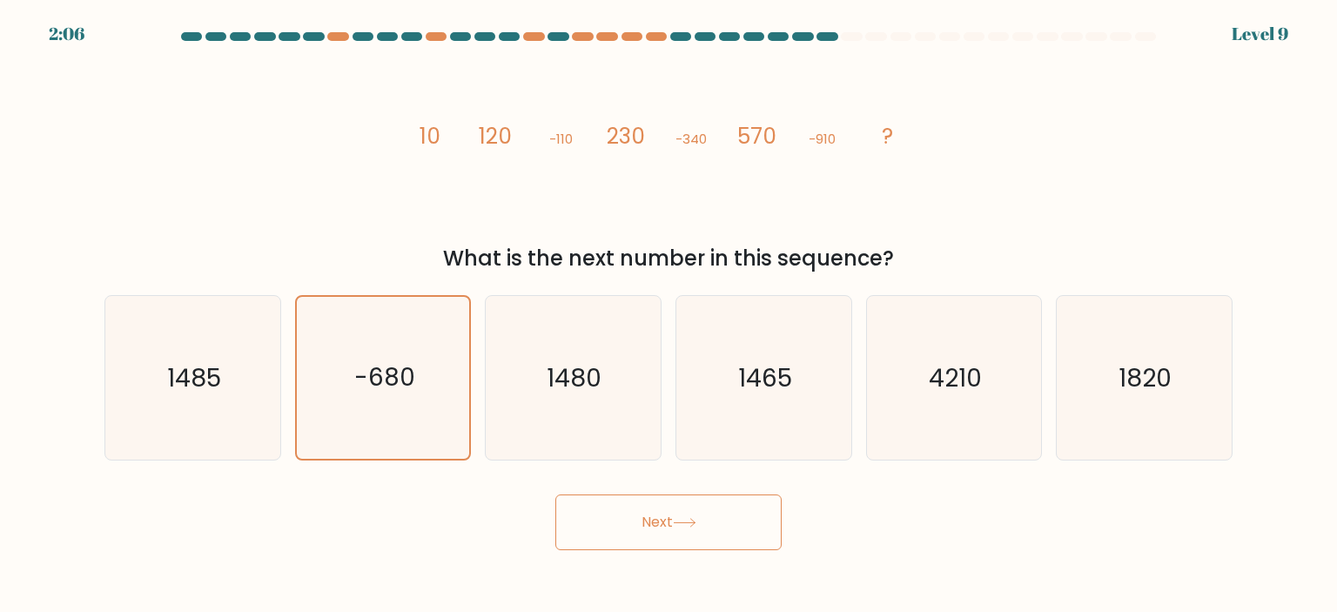
click at [78, 180] on form at bounding box center [668, 291] width 1337 height 518
click at [78, 185] on form at bounding box center [668, 291] width 1337 height 518
click at [77, 186] on form at bounding box center [668, 291] width 1337 height 518
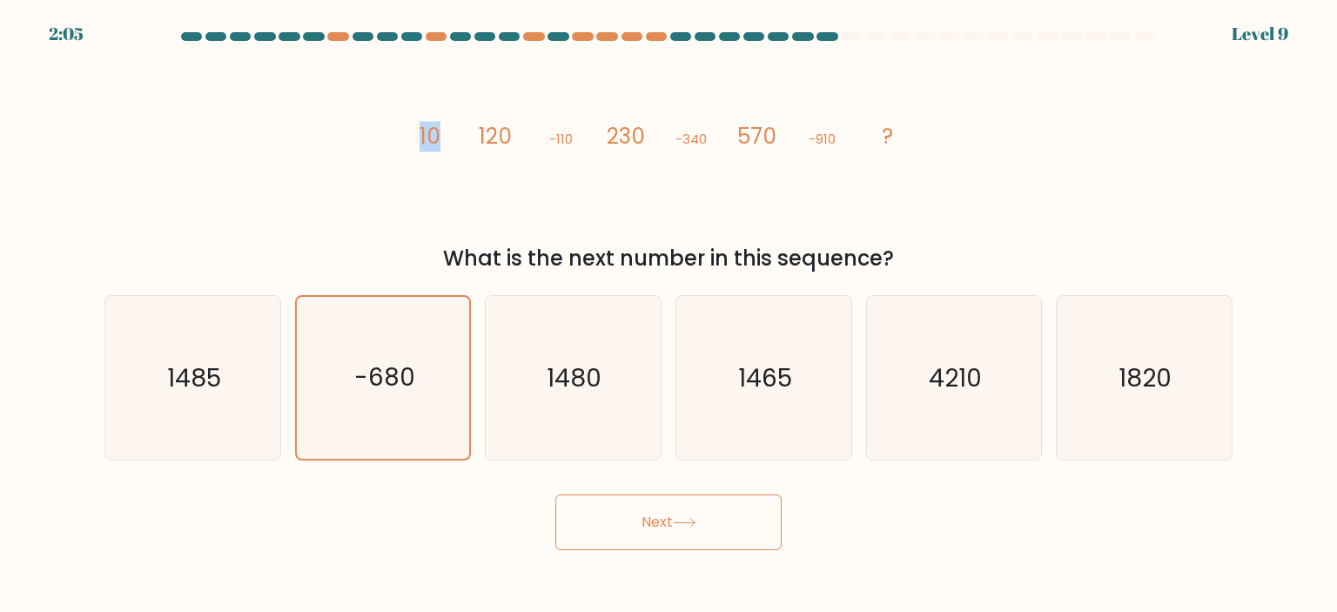
click at [77, 186] on form at bounding box center [668, 291] width 1337 height 518
click at [777, 381] on text "1465" at bounding box center [765, 377] width 54 height 35
click at [669, 315] on input "d. 1465" at bounding box center [668, 310] width 1 height 9
radio input "true"
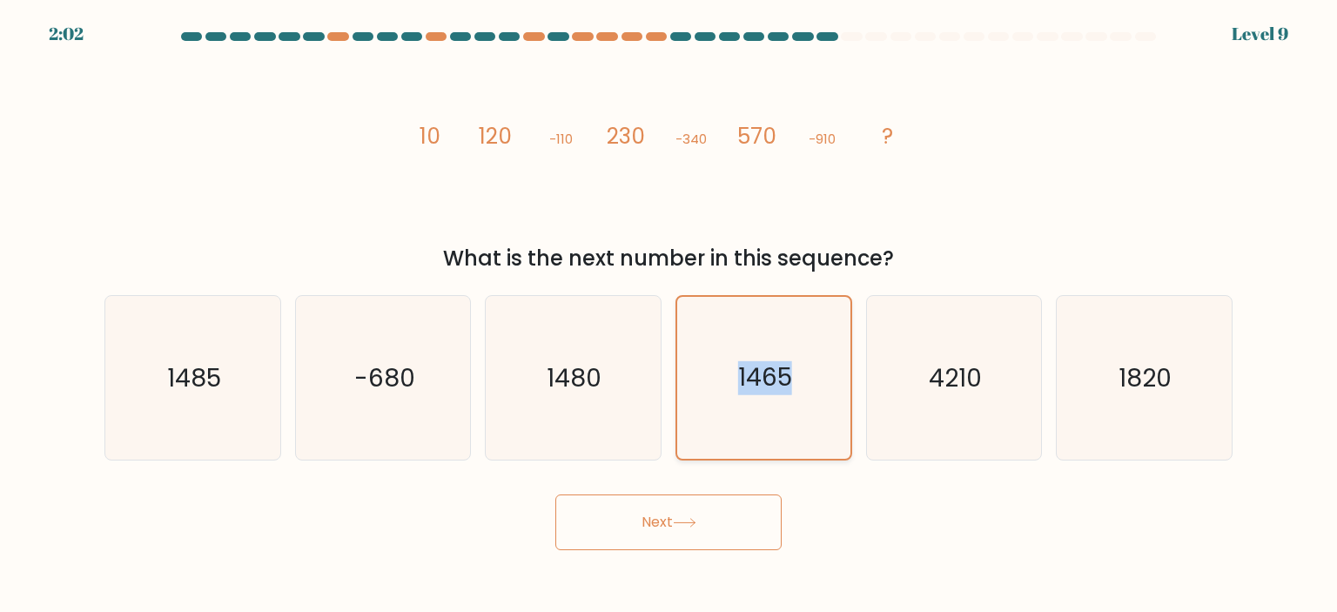
click at [777, 381] on text "1465" at bounding box center [765, 378] width 54 height 34
click at [669, 315] on input "d. 1465" at bounding box center [668, 310] width 1 height 9
click at [777, 381] on text "1465" at bounding box center [765, 378] width 54 height 34
click at [669, 315] on input "d. 1465" at bounding box center [668, 310] width 1 height 9
click at [802, 312] on icon "1465" at bounding box center [763, 378] width 162 height 162
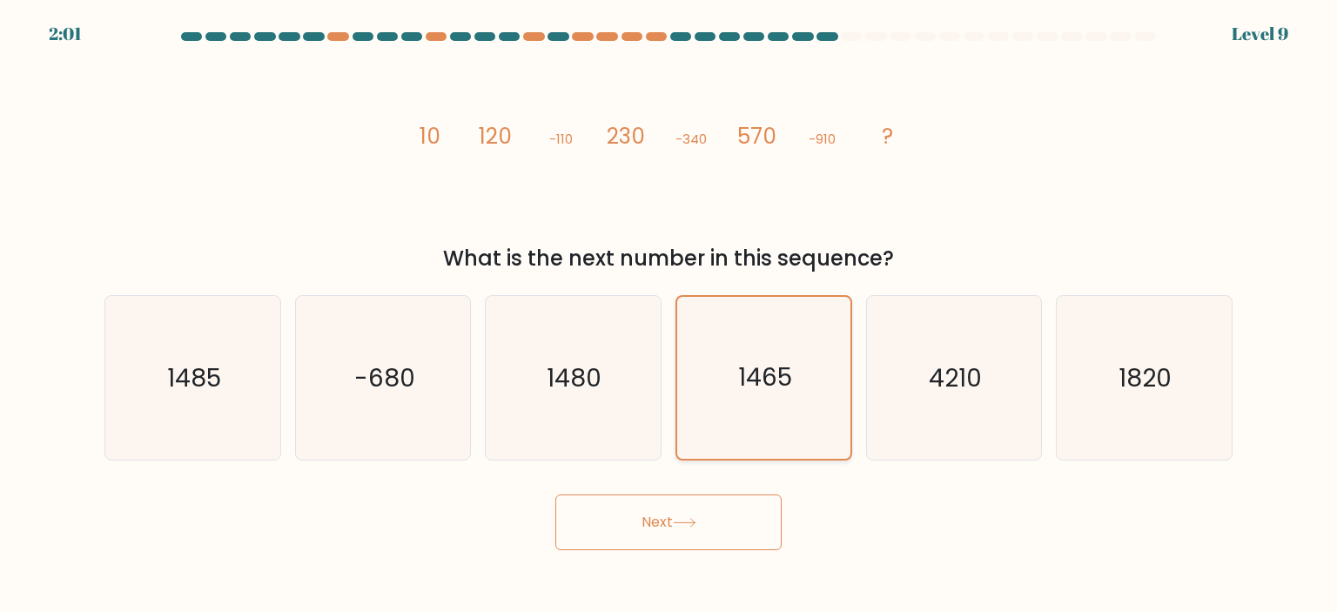
click at [669, 312] on input "d. 1465" at bounding box center [668, 310] width 1 height 9
drag, startPoint x: 808, startPoint y: 288, endPoint x: 801, endPoint y: 302, distance: 16.0
click at [804, 298] on div "a. 1485 b. -680 c." at bounding box center [668, 370] width 1142 height 179
click at [792, 292] on div "a. 1485 b. -680 c." at bounding box center [668, 370] width 1142 height 179
click at [661, 513] on button "Next" at bounding box center [668, 522] width 226 height 56
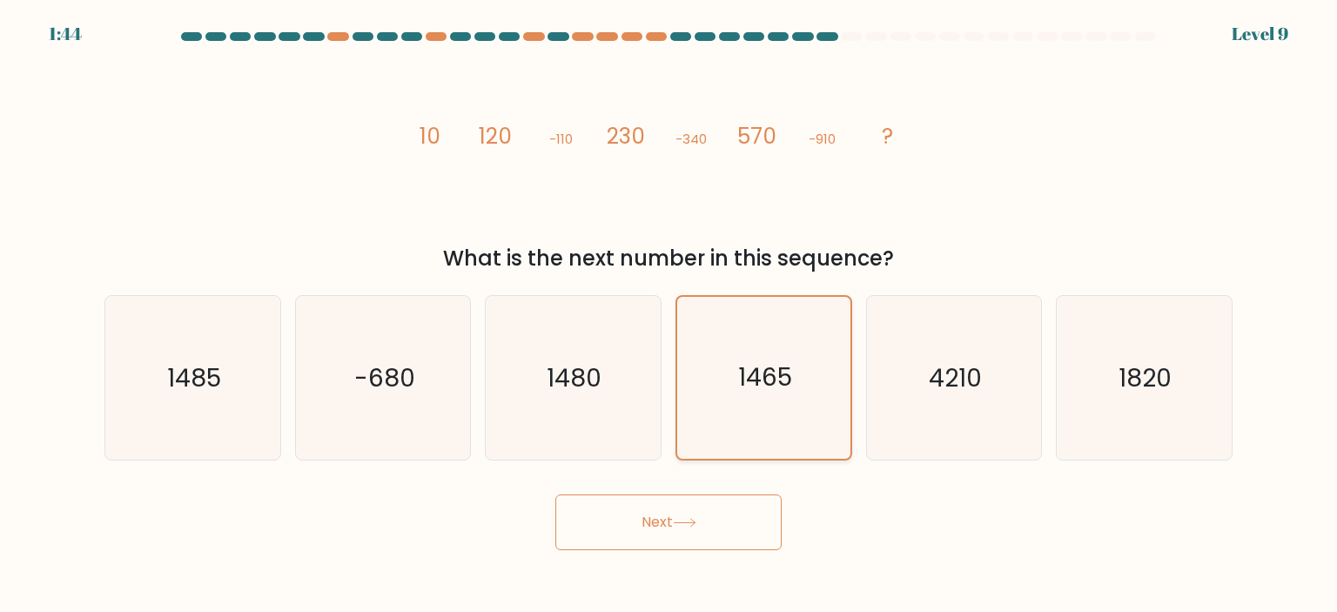
click at [748, 432] on icon "1465" at bounding box center [763, 378] width 162 height 162
click at [669, 315] on input "d. 1465" at bounding box center [668, 310] width 1 height 9
click at [729, 524] on button "Next" at bounding box center [668, 522] width 226 height 56
click at [991, 165] on div "image/svg+xml 10 120 -110 230 -340 570 -910 ? What is the next number in this s…" at bounding box center [668, 163] width 1149 height 222
